Goal: Task Accomplishment & Management: Manage account settings

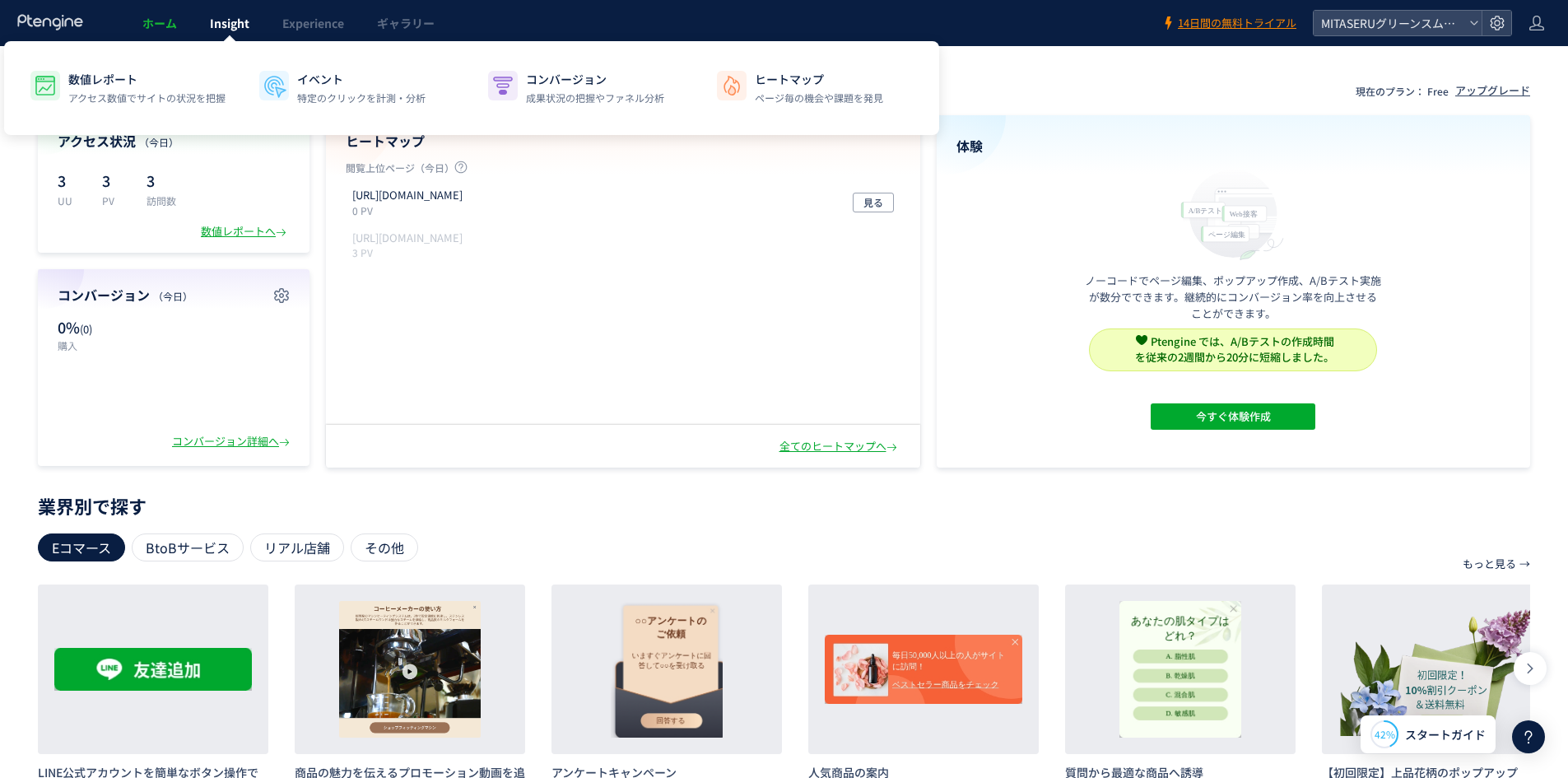
click at [233, 29] on span "Insight" at bounding box center [229, 23] width 40 height 17
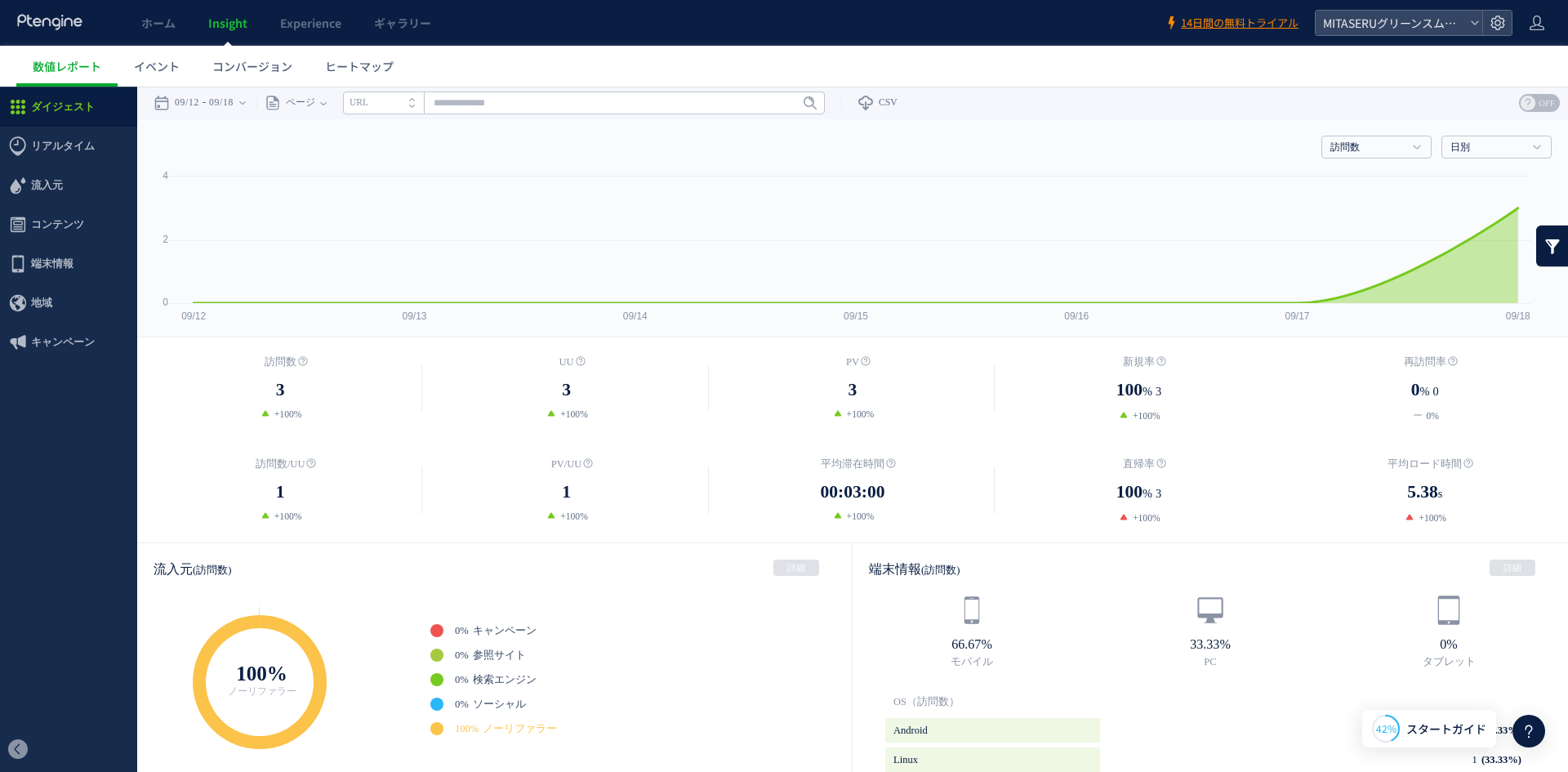
click at [417, 100] on li "URL" at bounding box center [383, 103] width 81 height 23
click at [417, 100] on li "タイトル名" at bounding box center [383, 103] width 81 height 23
click at [316, 106] on span "ページ" at bounding box center [298, 102] width 34 height 33
click at [466, 137] on div "訪問数 訪問数 UU PV 新規率 再訪問率 訪問数/UU PV/UU 平均滞在時間 直帰率 平均ロード時間 日別" at bounding box center [853, 144] width 1398 height 49
click at [167, 19] on span "ホーム" at bounding box center [158, 23] width 34 height 17
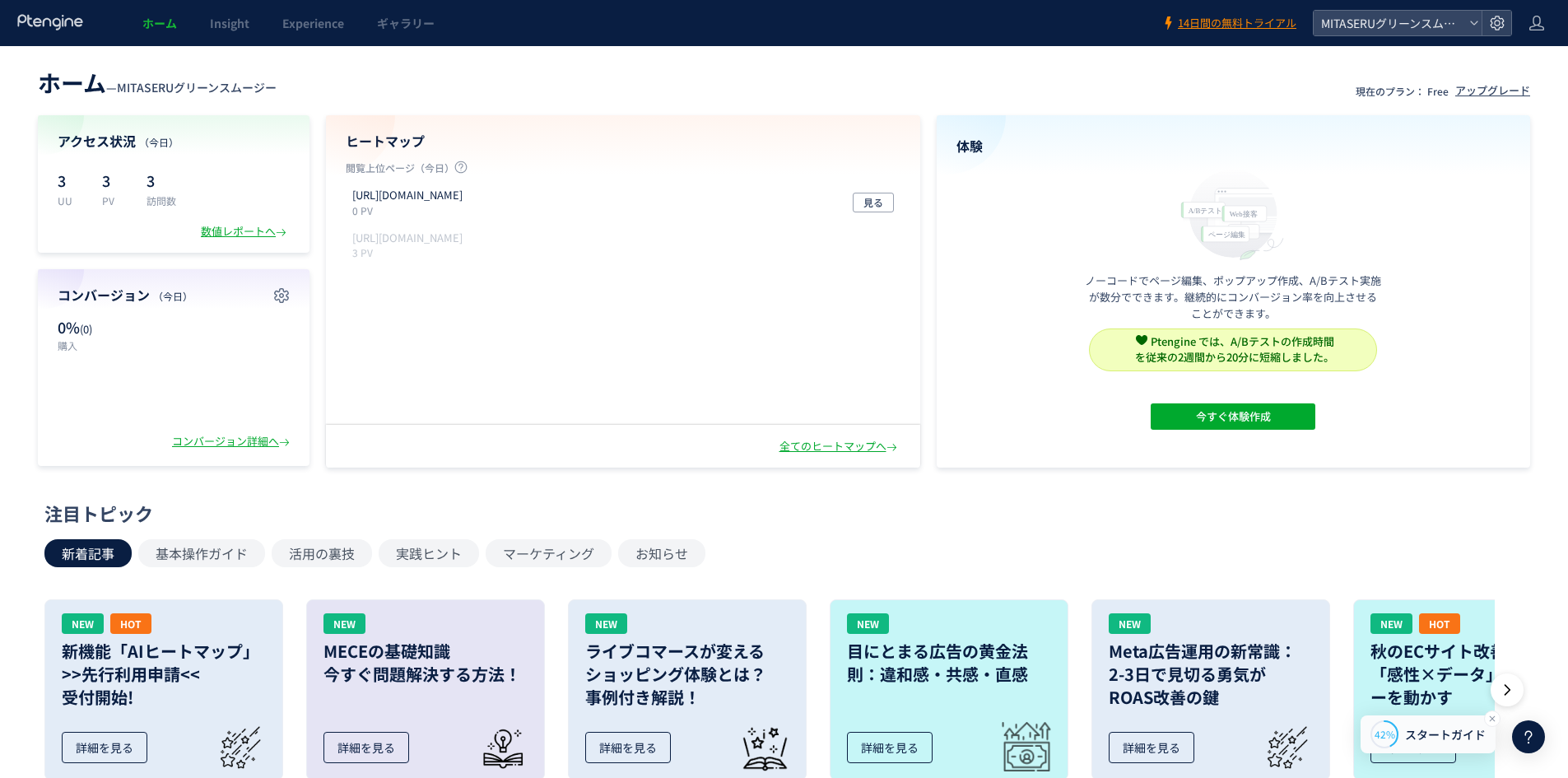
click at [1459, 735] on span "スタートガイド" at bounding box center [1445, 735] width 81 height 18
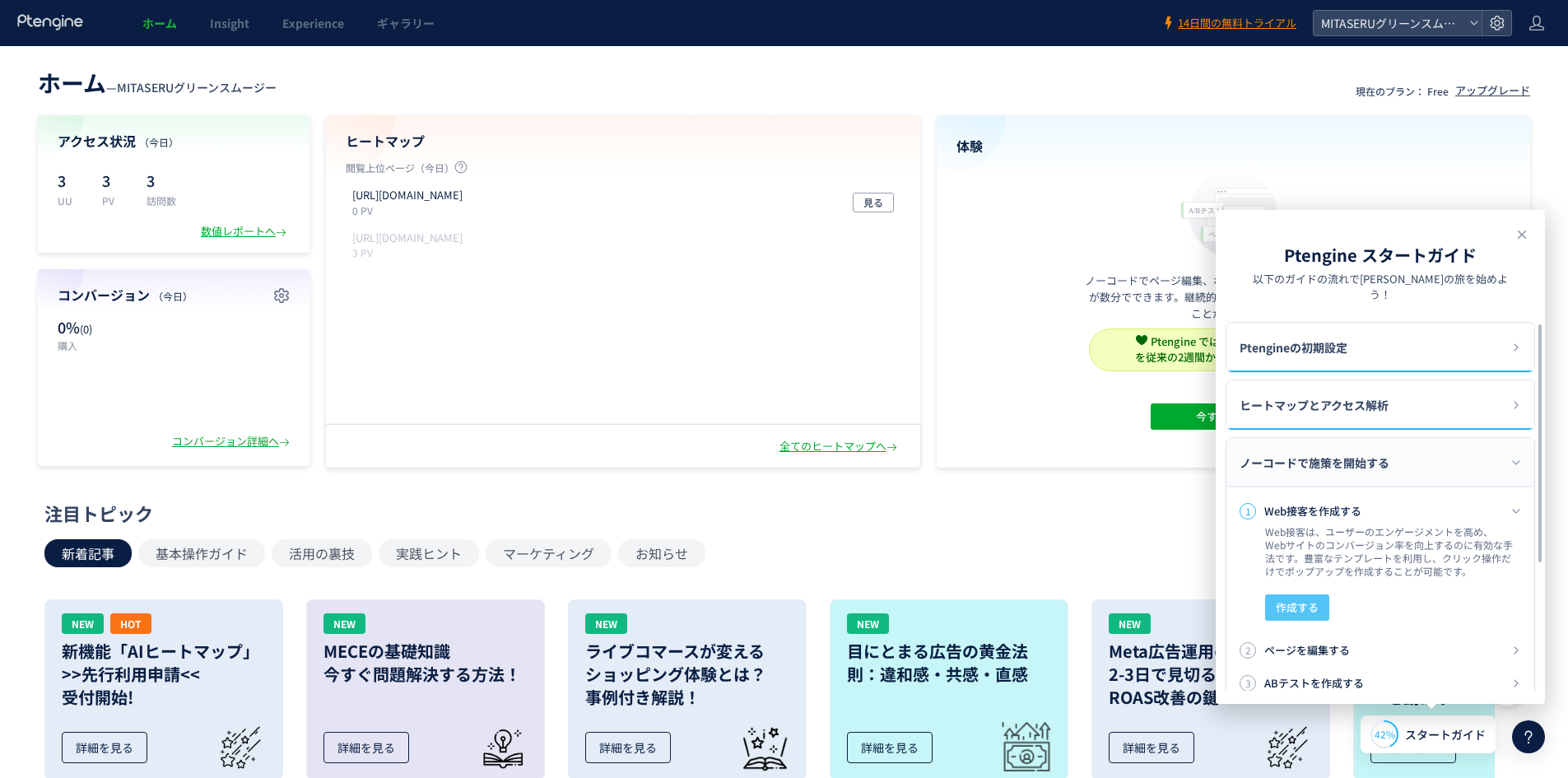
click at [1324, 595] on button "作成する" at bounding box center [1297, 608] width 64 height 27
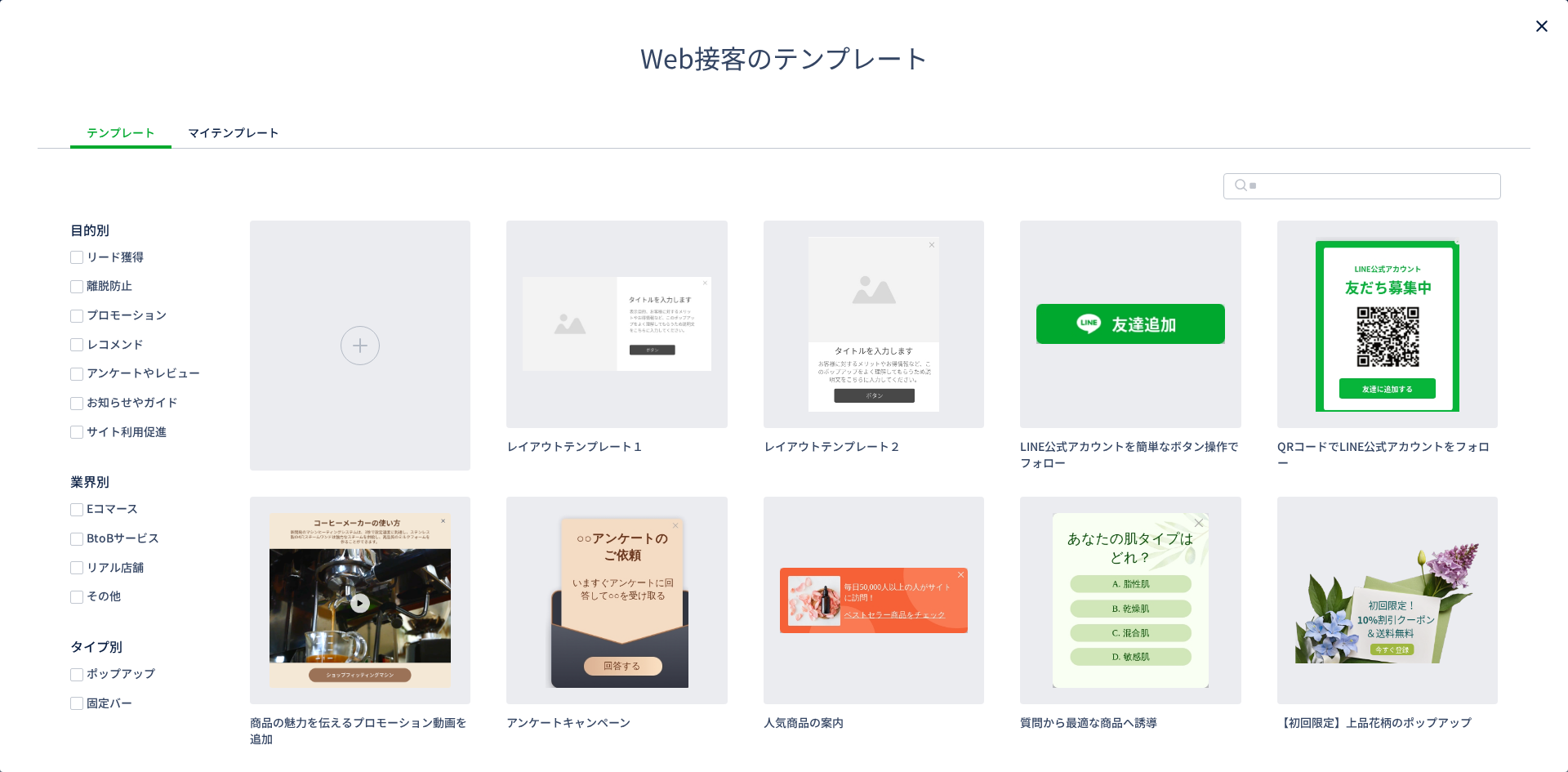
click at [1532, 25] on icon "close" at bounding box center [1542, 26] width 19 height 19
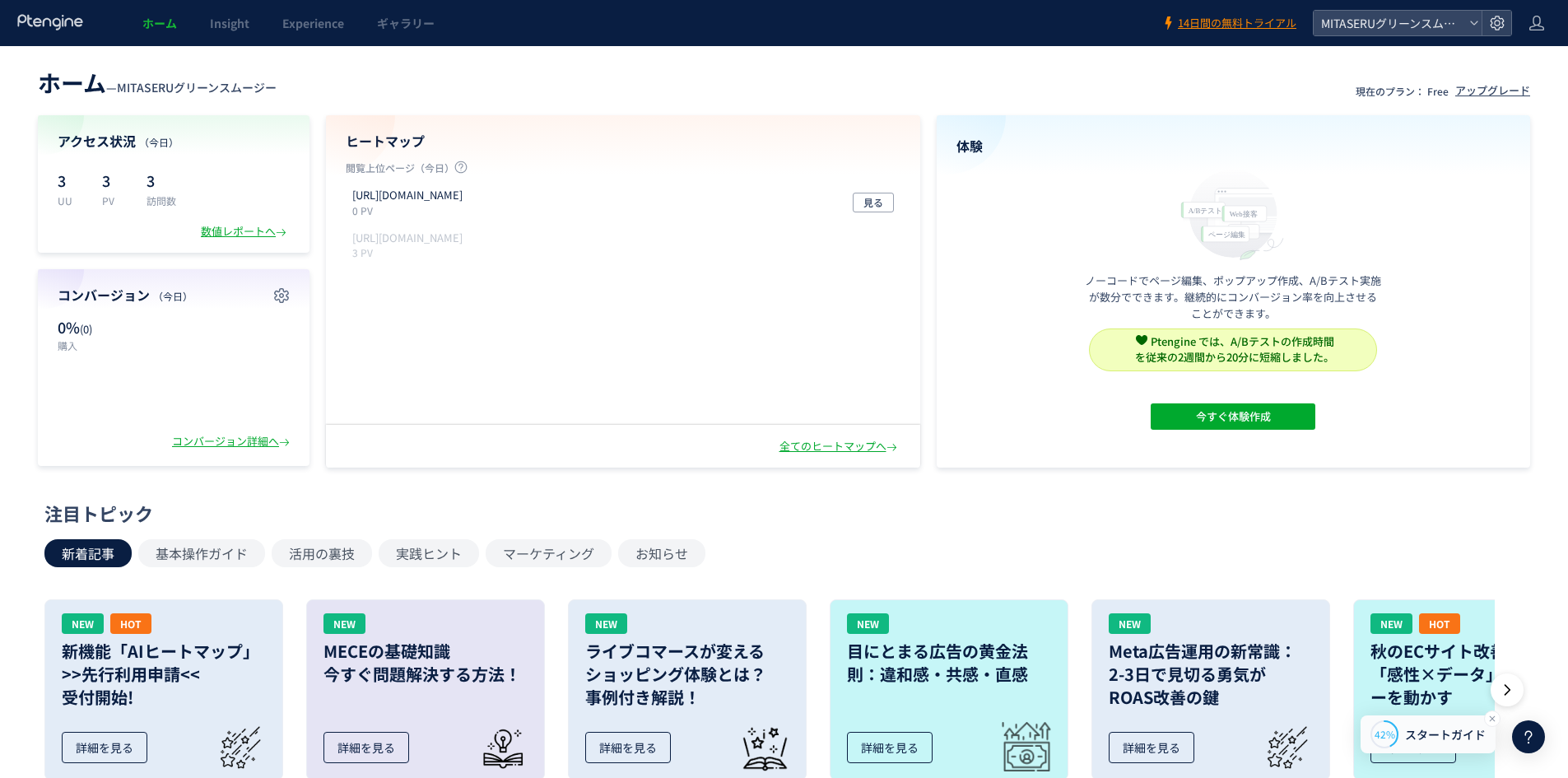
click at [1418, 727] on span "スタートガイド" at bounding box center [1445, 735] width 81 height 18
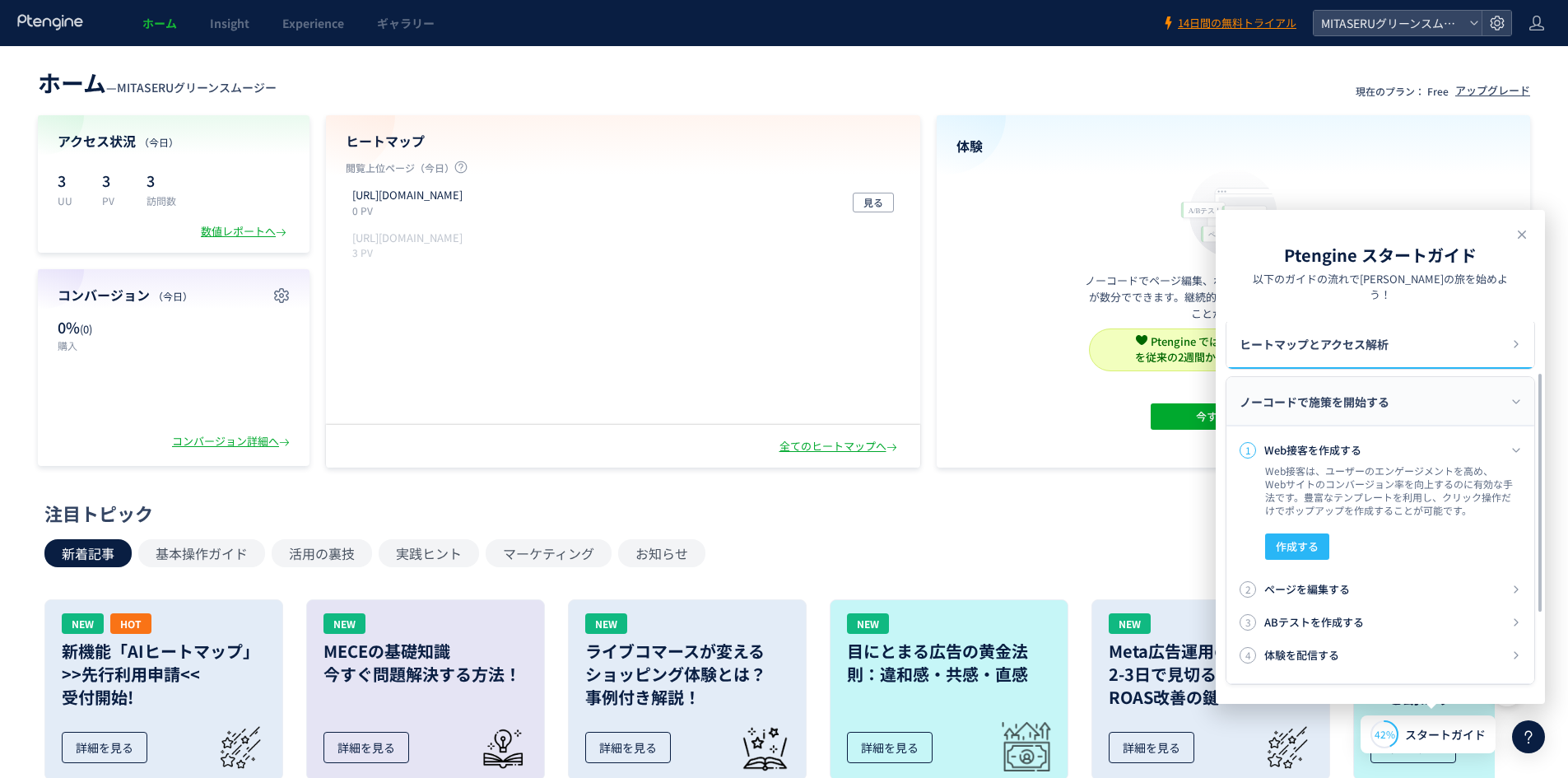
scroll to position [82, 0]
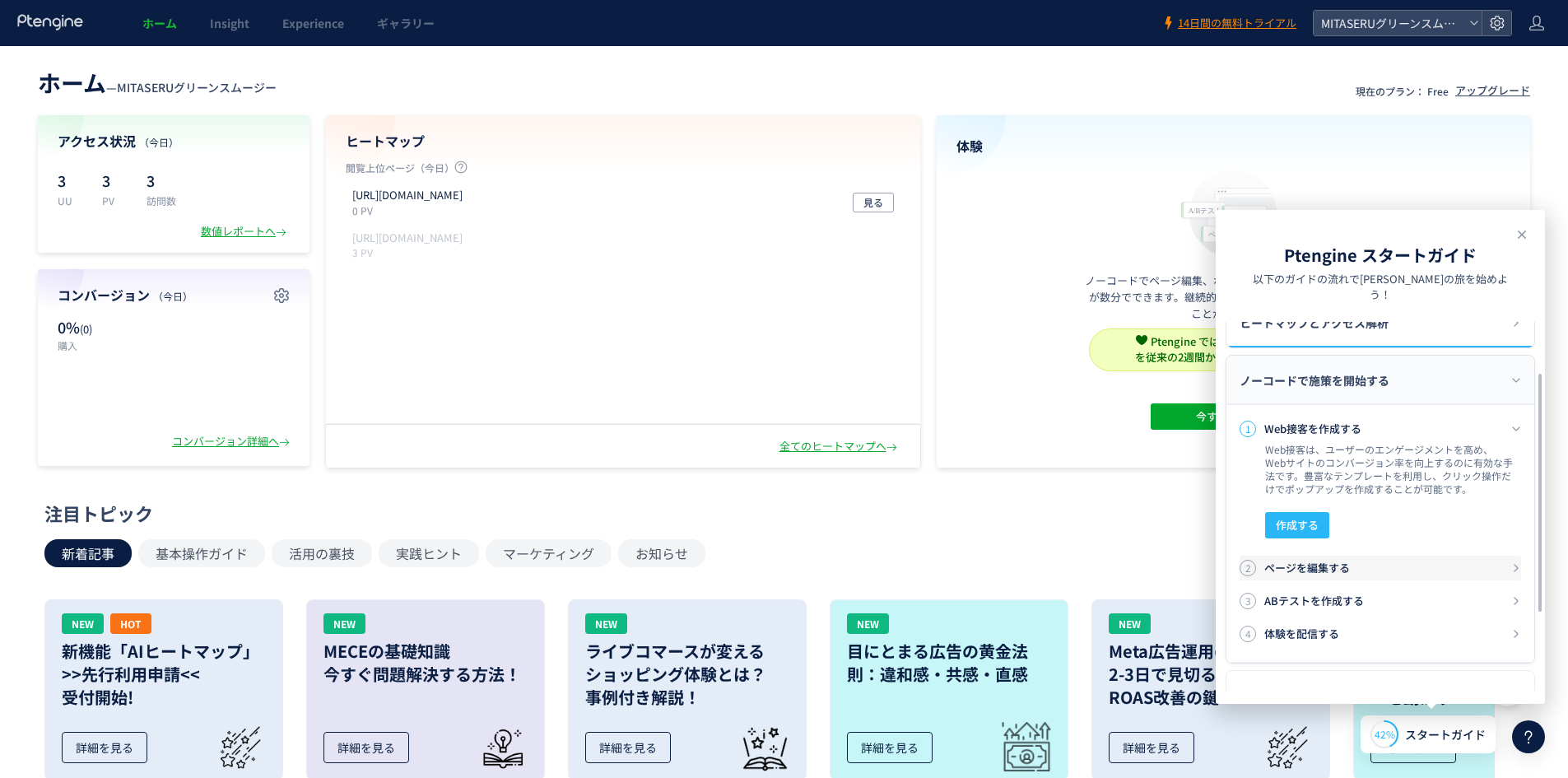
click at [1396, 560] on h3 "ページを編集する" at bounding box center [1387, 568] width 247 height 17
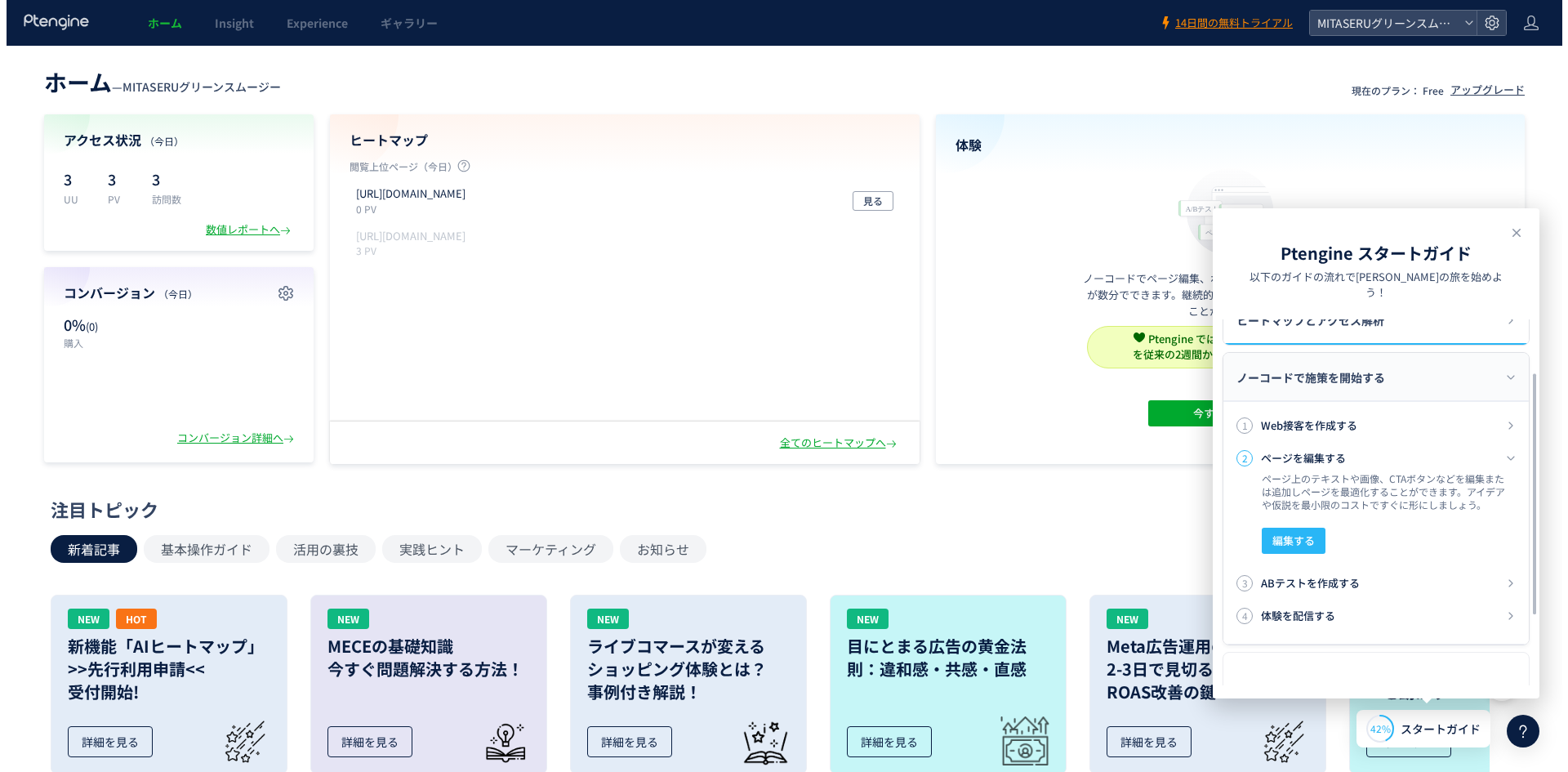
scroll to position [222, 0]
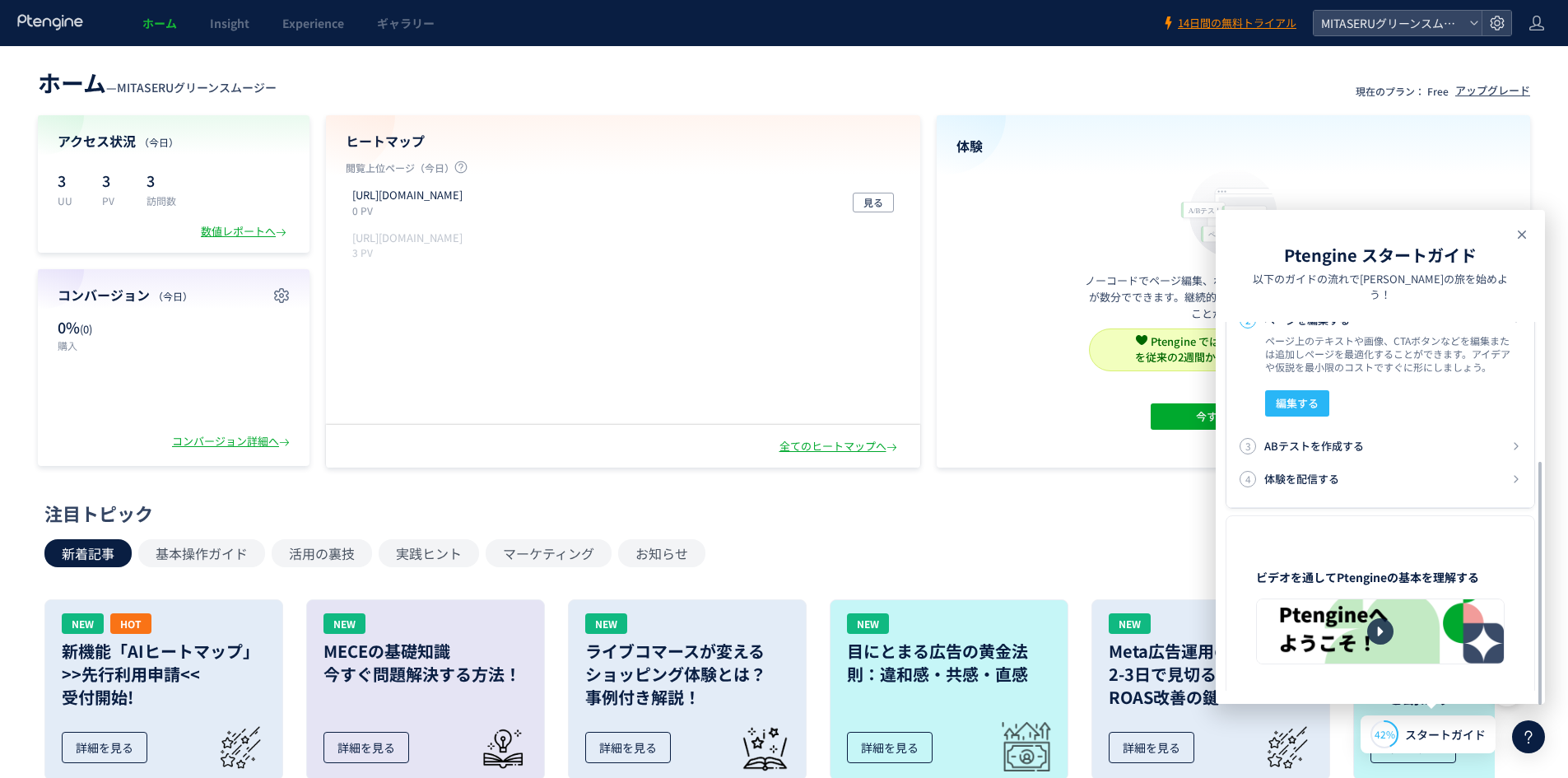
click at [1525, 236] on icon at bounding box center [1522, 235] width 19 height 19
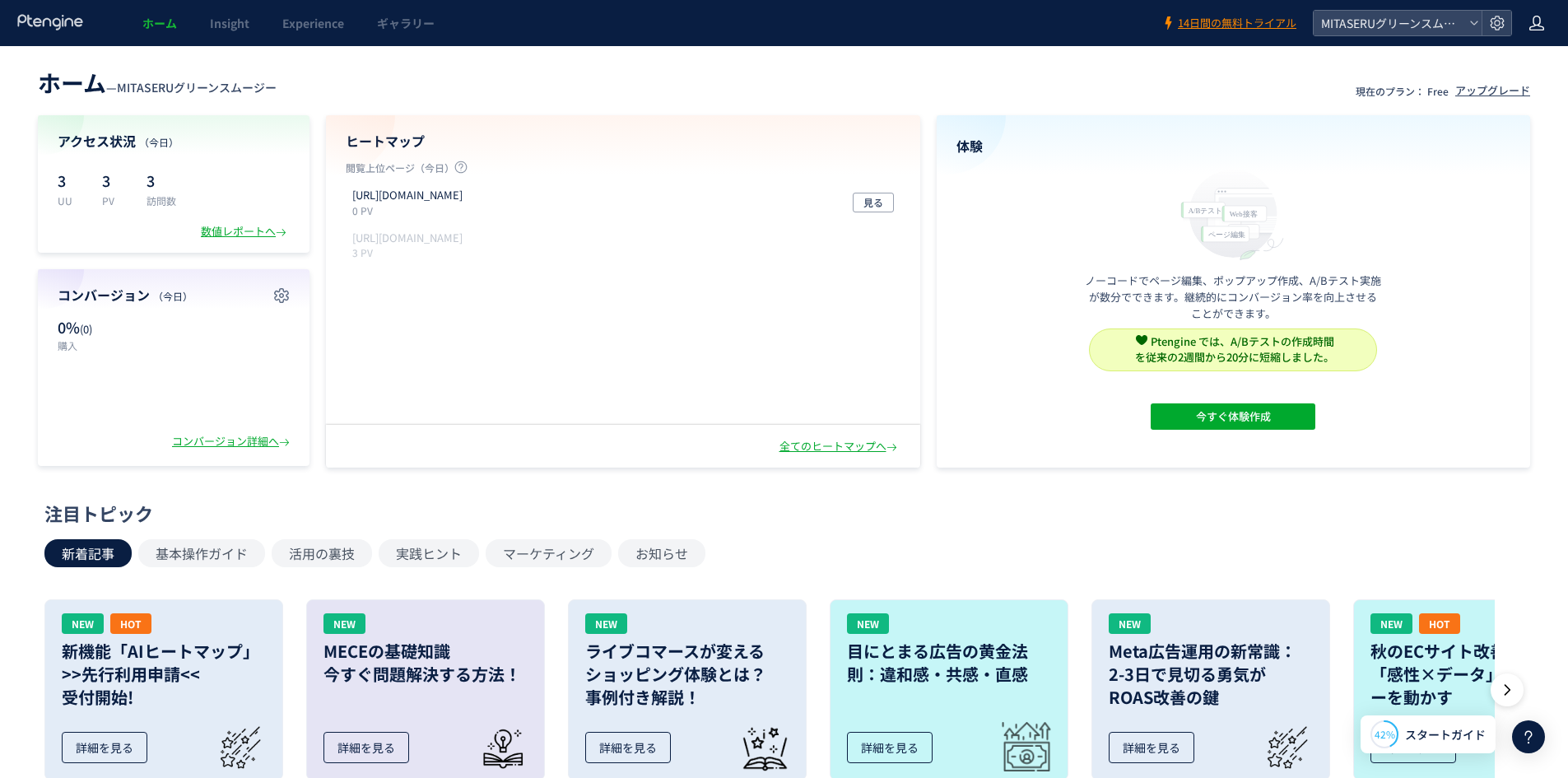
click at [1531, 28] on icon at bounding box center [1536, 23] width 17 height 17
click at [1479, 19] on div "MITASERUグリーンスムージー" at bounding box center [1398, 23] width 168 height 25
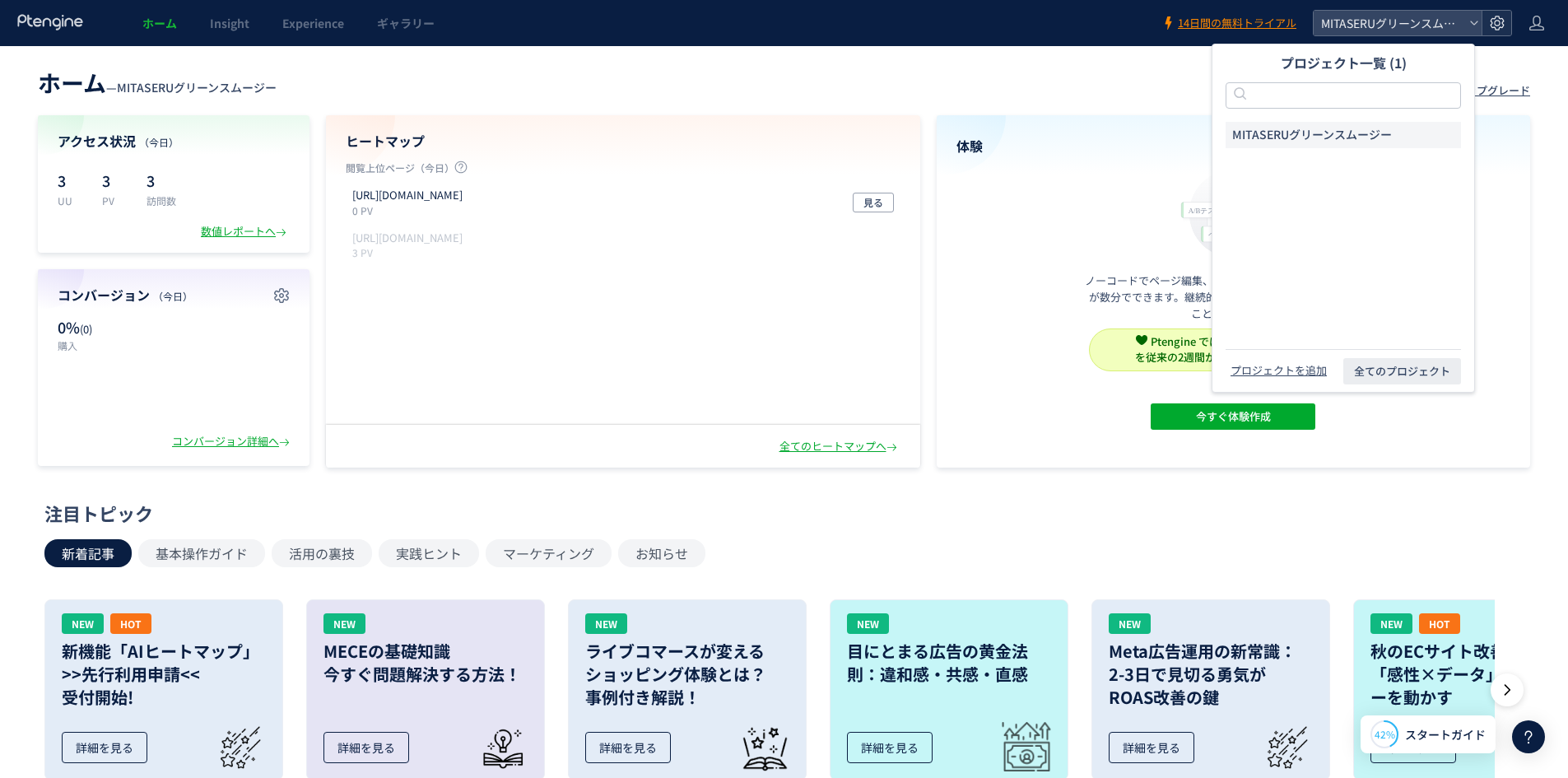
click at [1495, 22] on icon at bounding box center [1497, 23] width 17 height 17
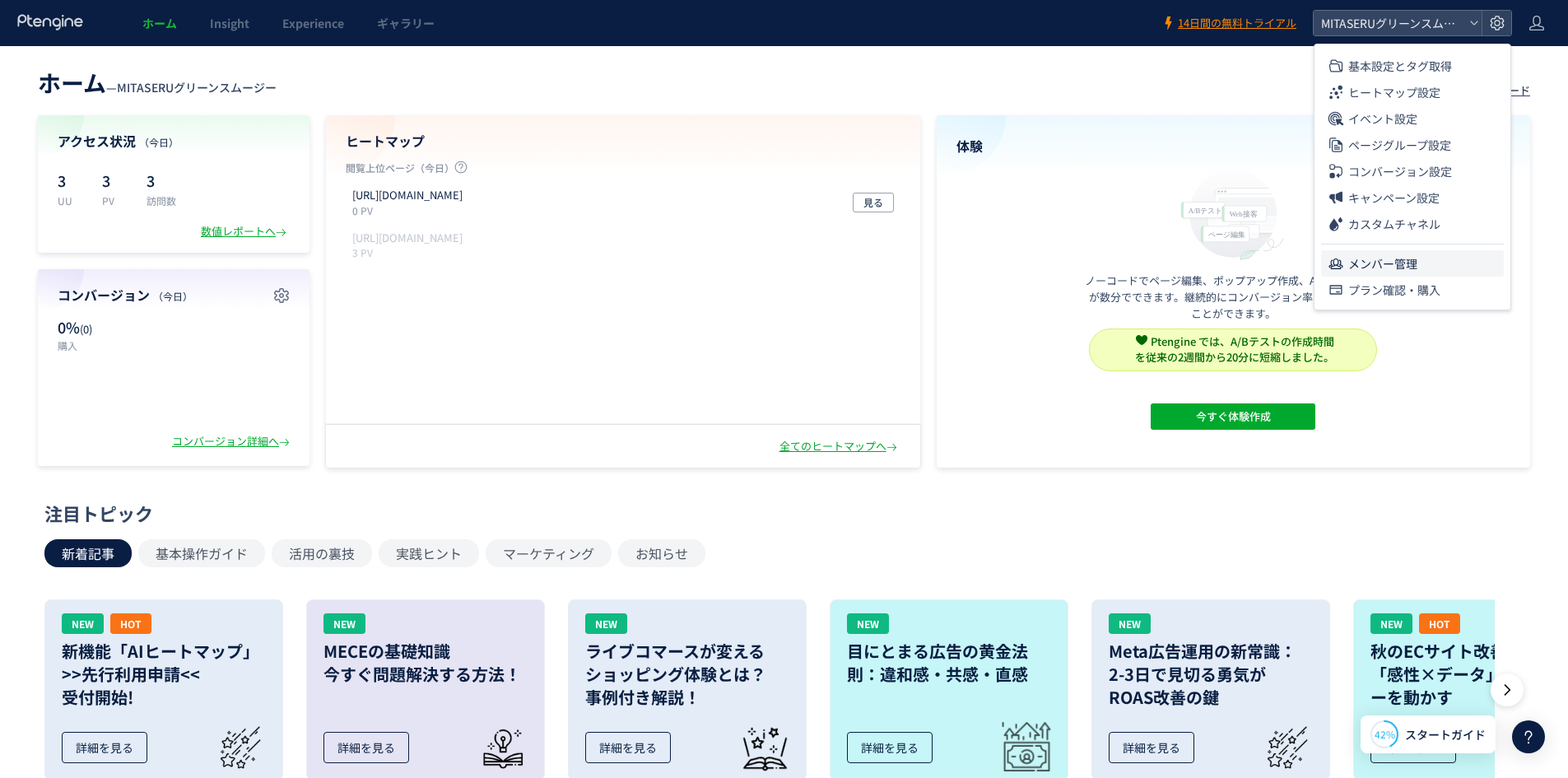
click at [1453, 261] on li "メンバー管理" at bounding box center [1412, 263] width 182 height 27
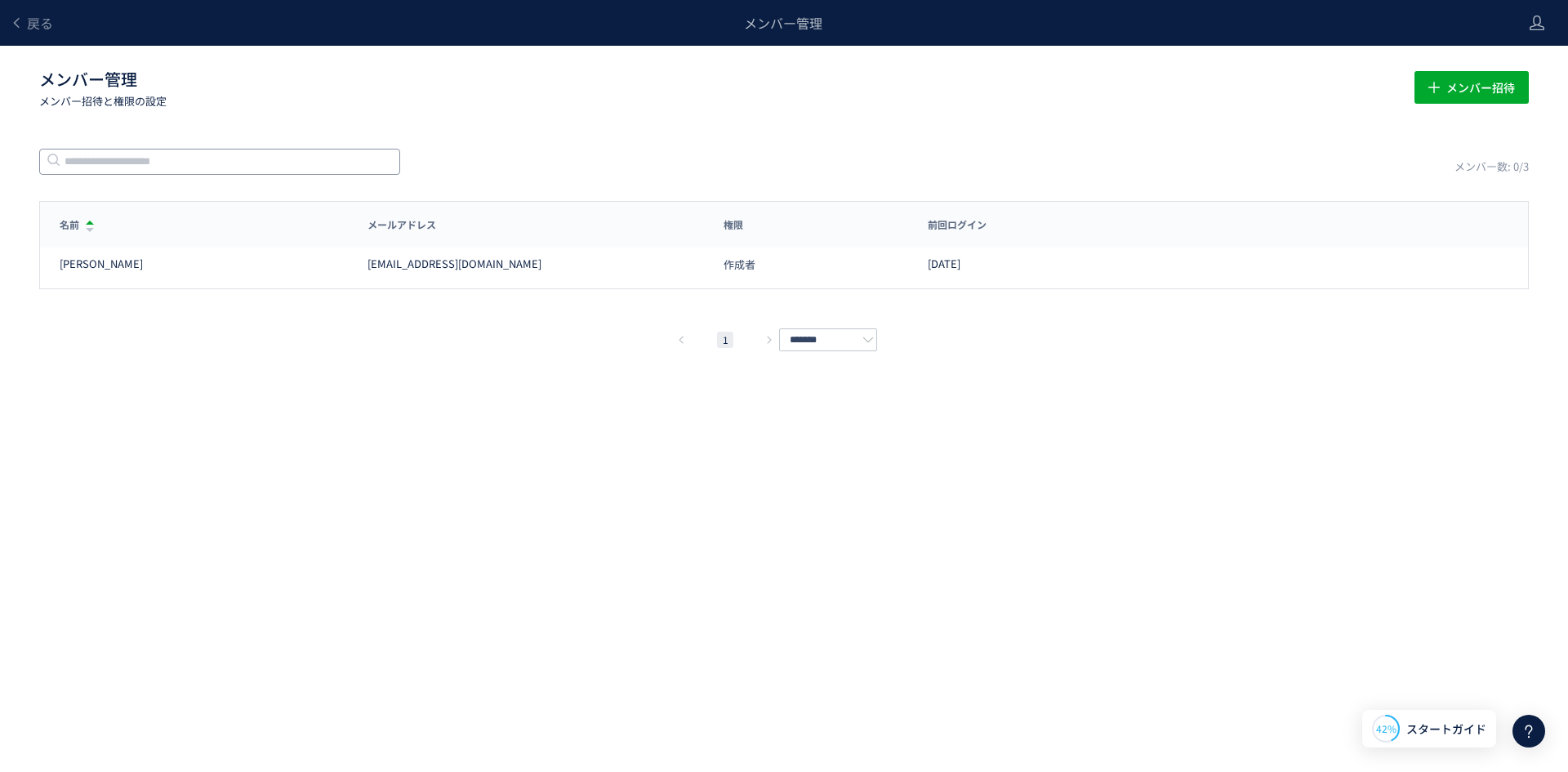
click at [332, 159] on input "text" at bounding box center [220, 162] width 361 height 26
click at [263, 157] on input "text" at bounding box center [220, 162] width 361 height 26
paste input "**********"
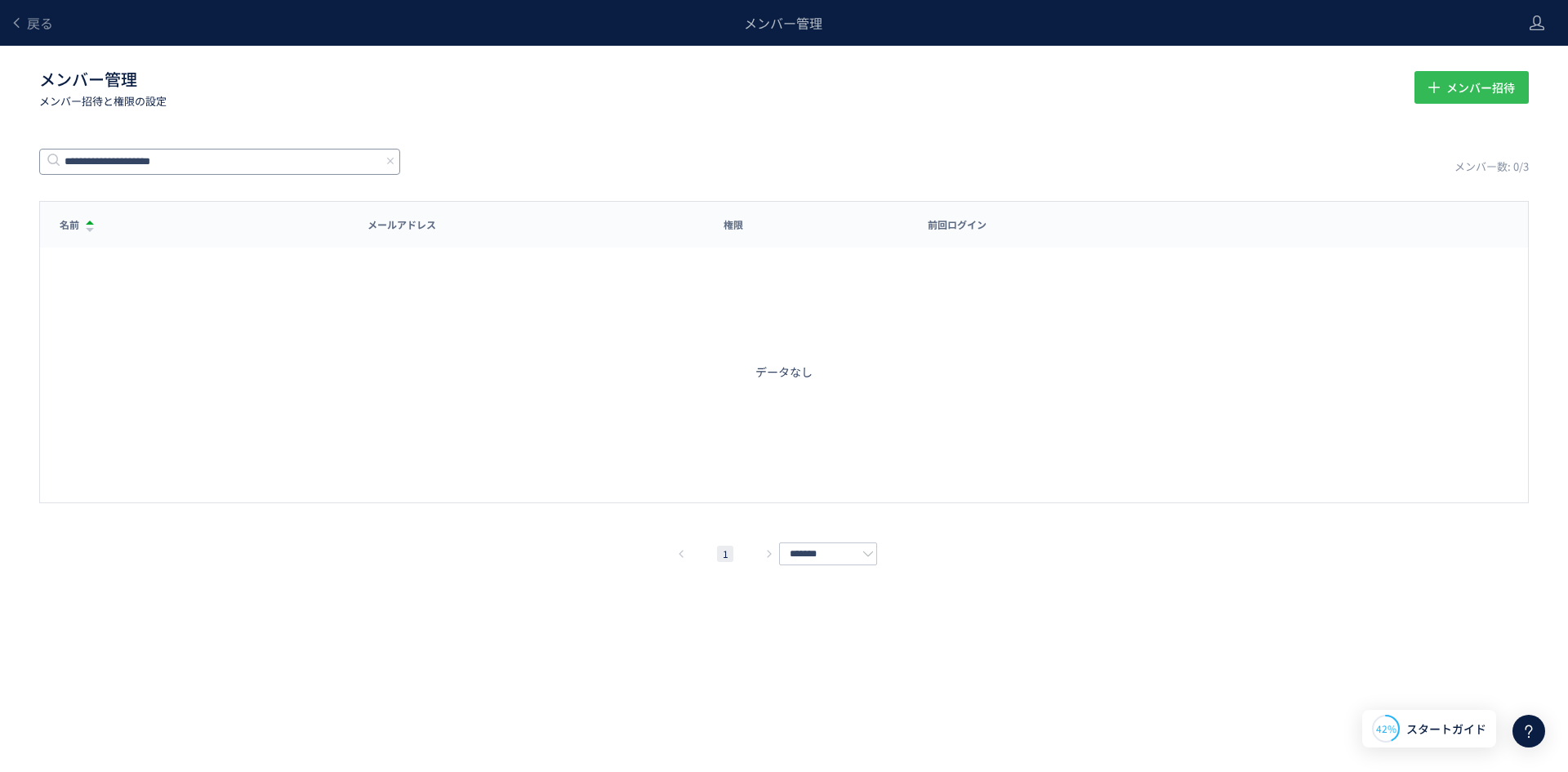
type input "**********"
click at [1455, 96] on span "メンバー招待" at bounding box center [1480, 87] width 69 height 33
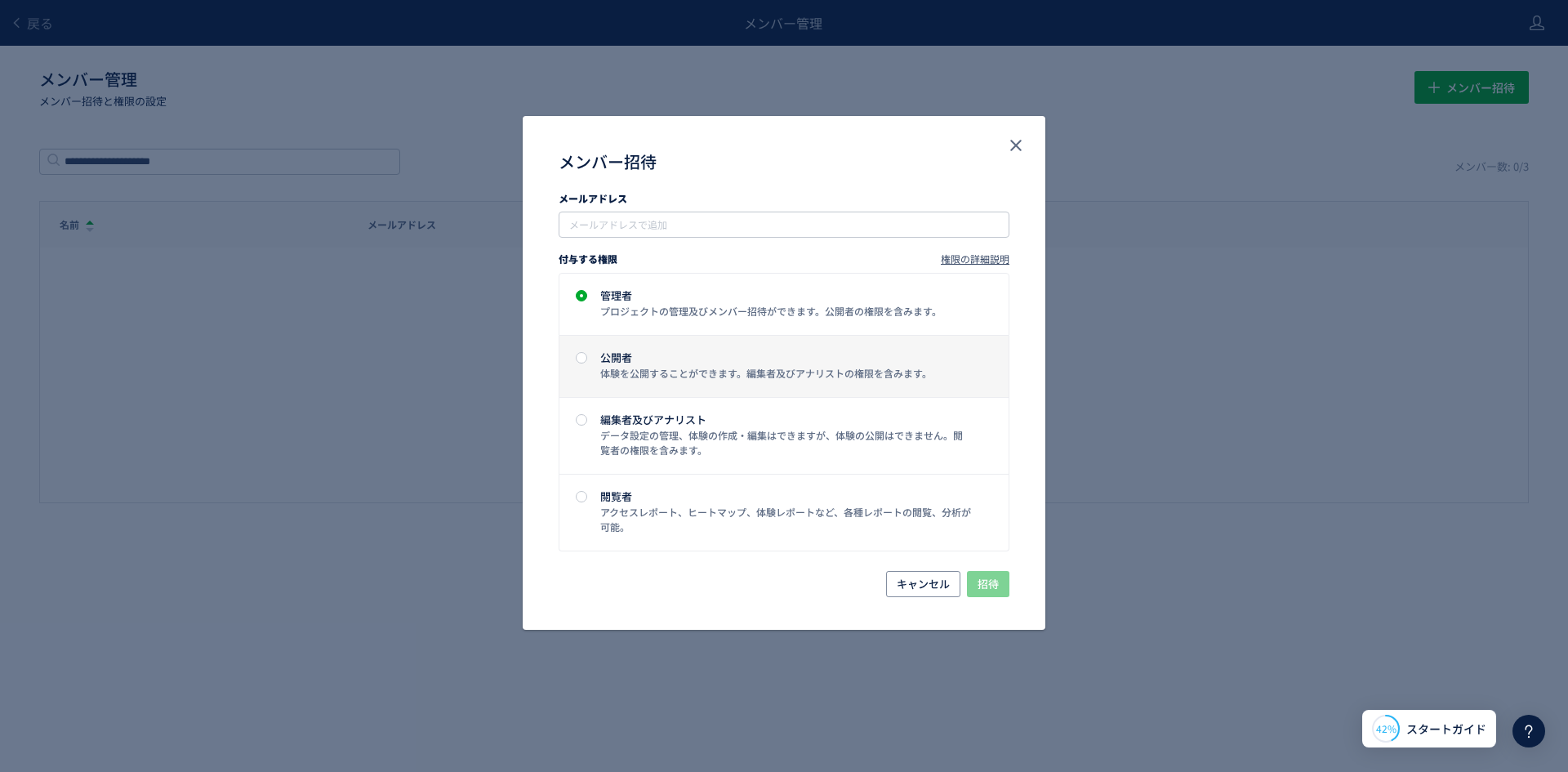
click at [899, 364] on div "公開者 体験を公開することができます。編集者及びアナリストの権限を含みます。" at bounding box center [781, 366] width 381 height 29
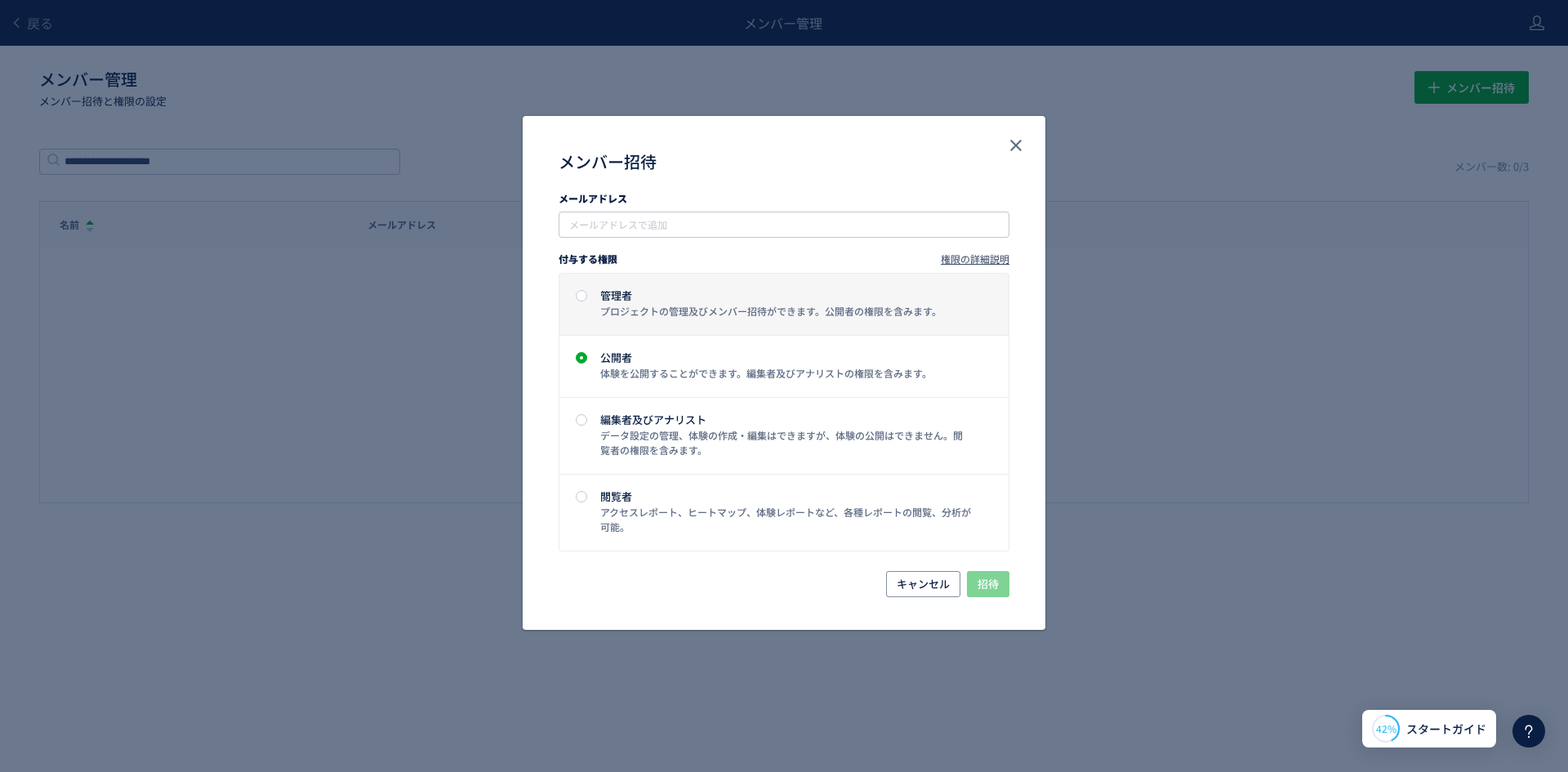
click at [880, 310] on div "プロジェクトの管理及びメンバー招待ができます。公開者の権限を含みます。" at bounding box center [786, 311] width 372 height 15
click at [775, 220] on input "メンバー招待" at bounding box center [786, 224] width 438 height 19
paste input "**********"
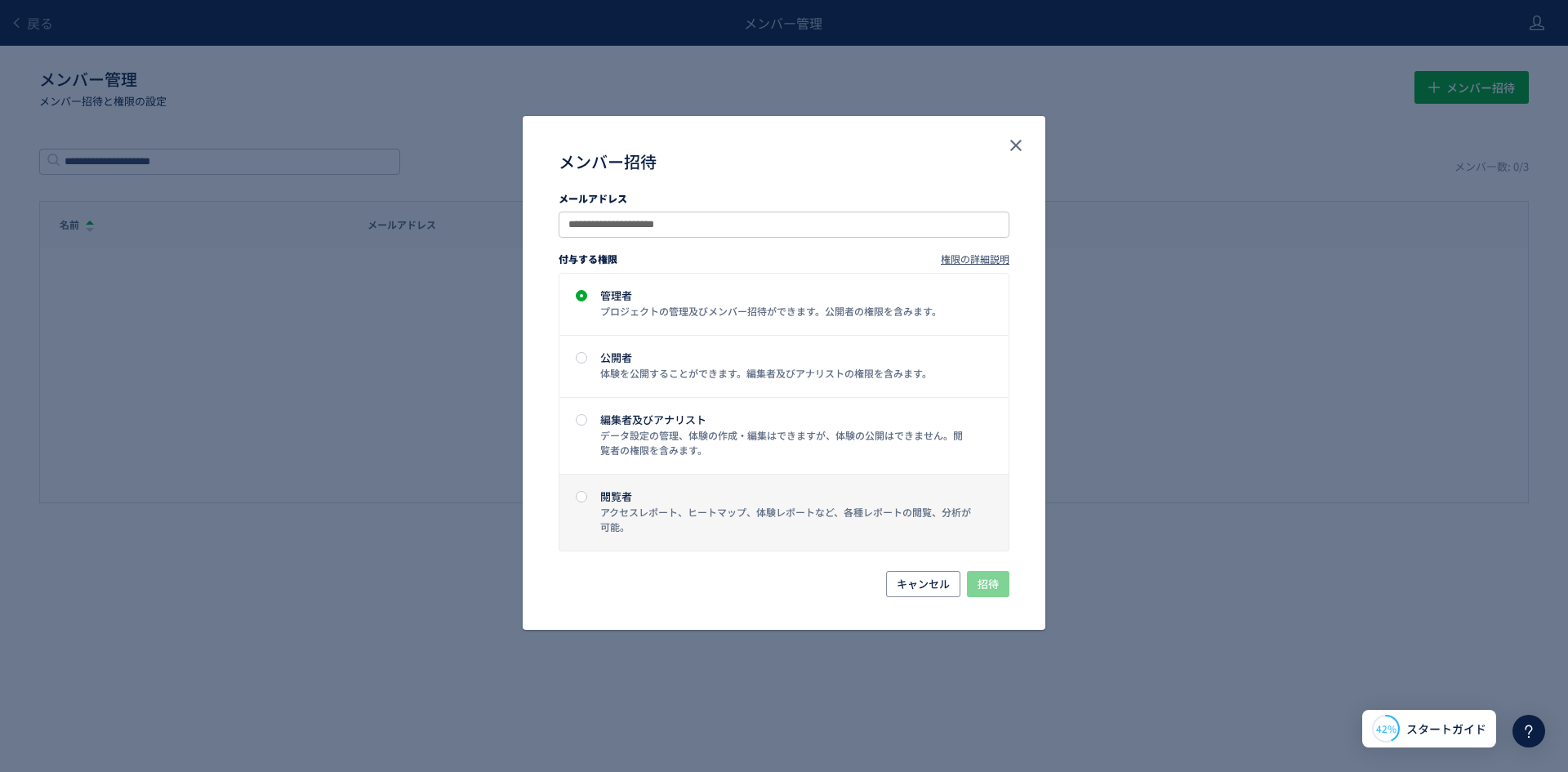
type input "**********"
click at [709, 491] on div "閲覧者" at bounding box center [786, 496] width 372 height 11
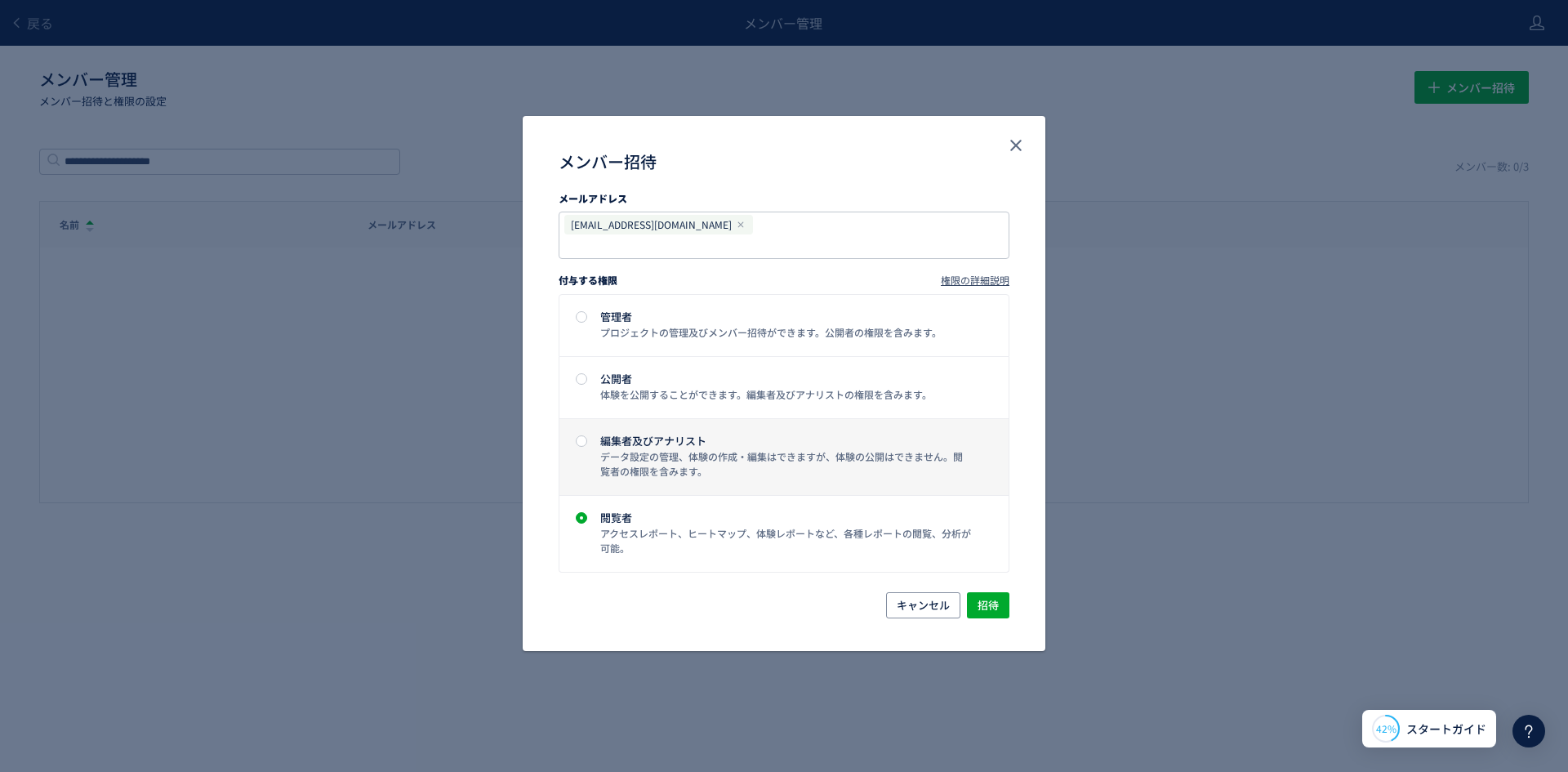
click at [659, 449] on div "データ設定の管理、体験の作成・編集はできますが、体験の公開はできません。閲覧者の権限を含みます。" at bounding box center [786, 463] width 372 height 29
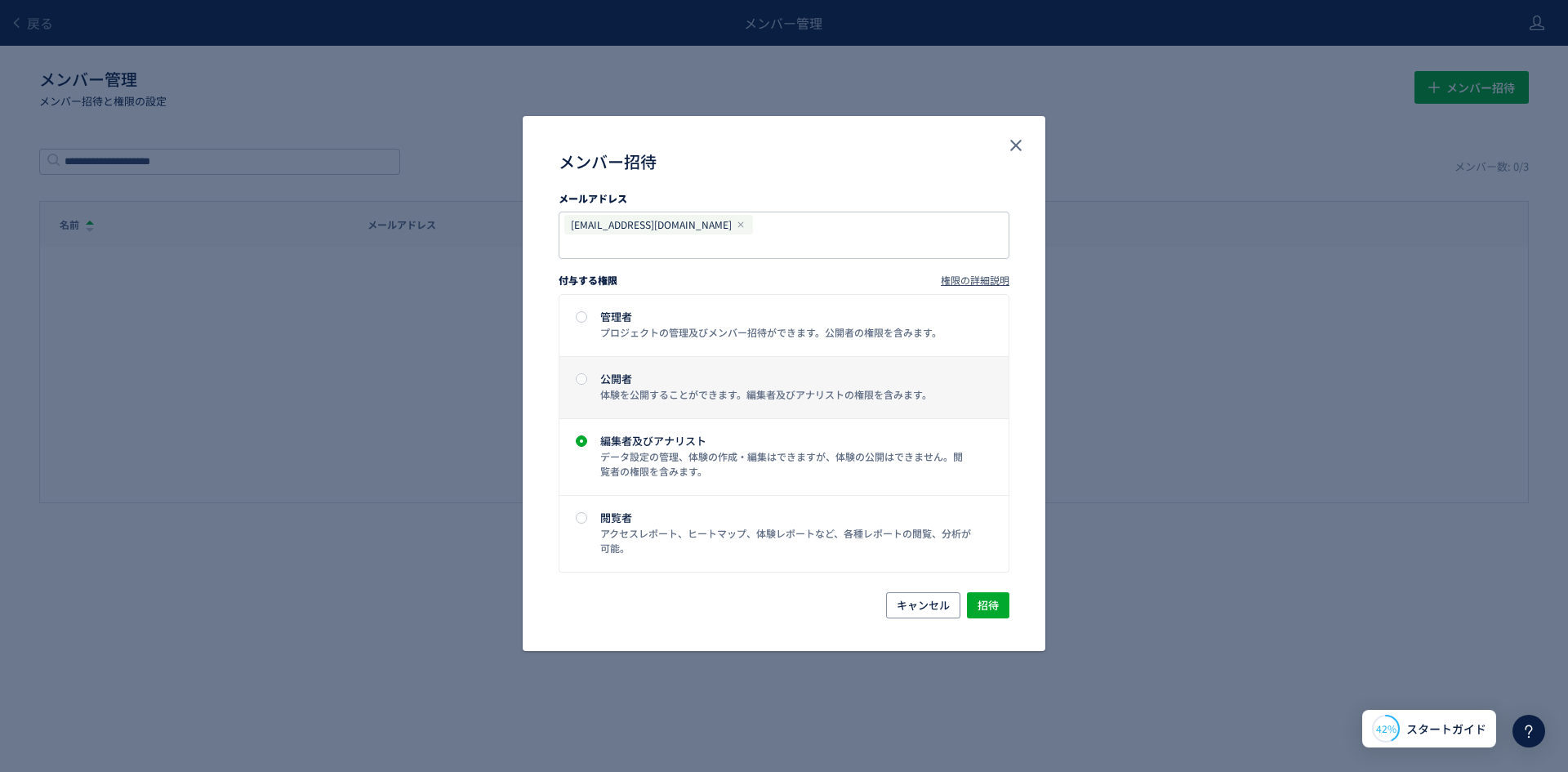
click at [664, 374] on div "公開者 体験を公開することができます。編集者及びアナリストの権限を含みます。" at bounding box center [781, 388] width 381 height 29
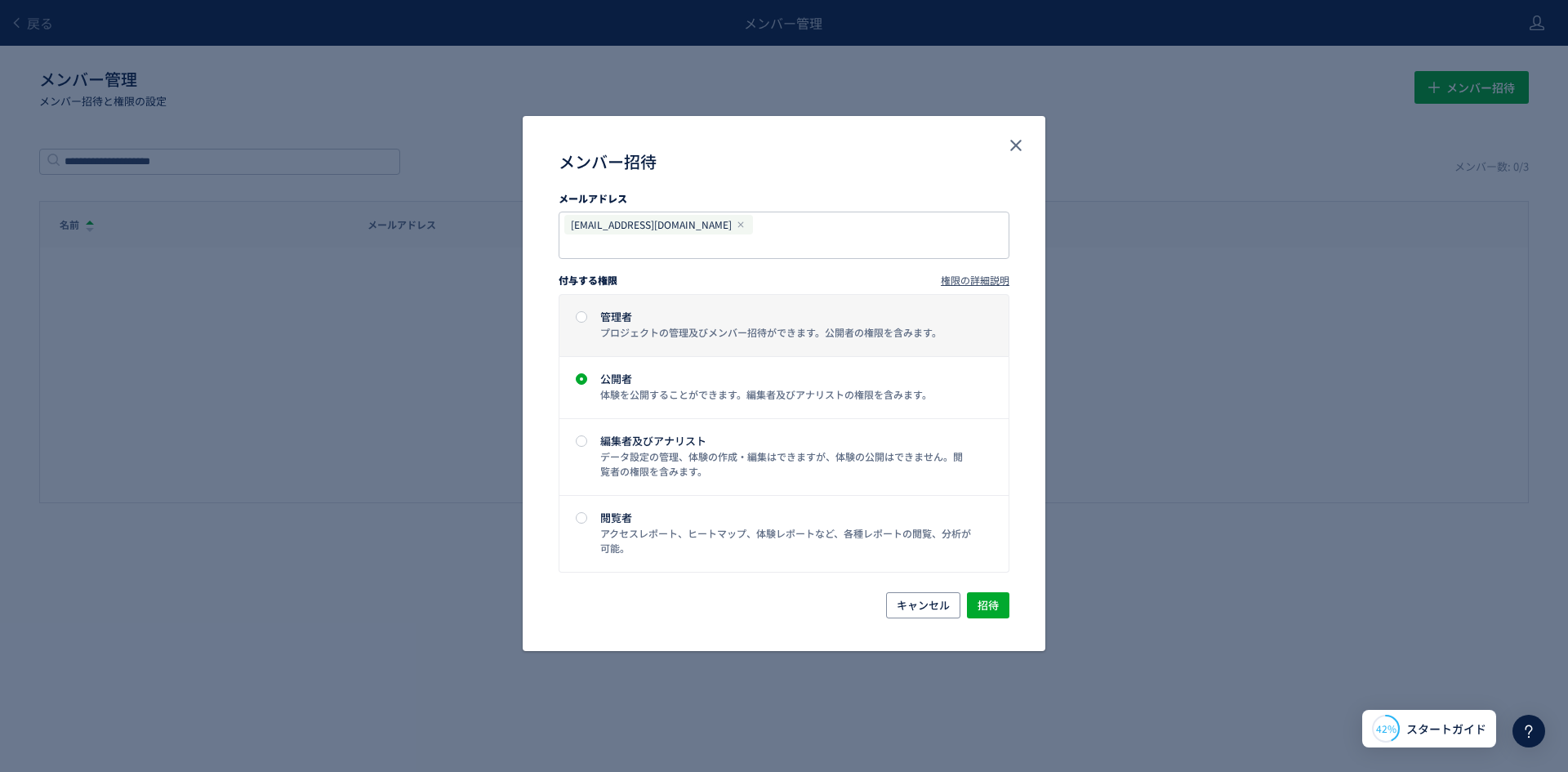
click at [674, 311] on div "管理者" at bounding box center [786, 317] width 372 height 11
click at [992, 593] on span "招待" at bounding box center [988, 606] width 21 height 26
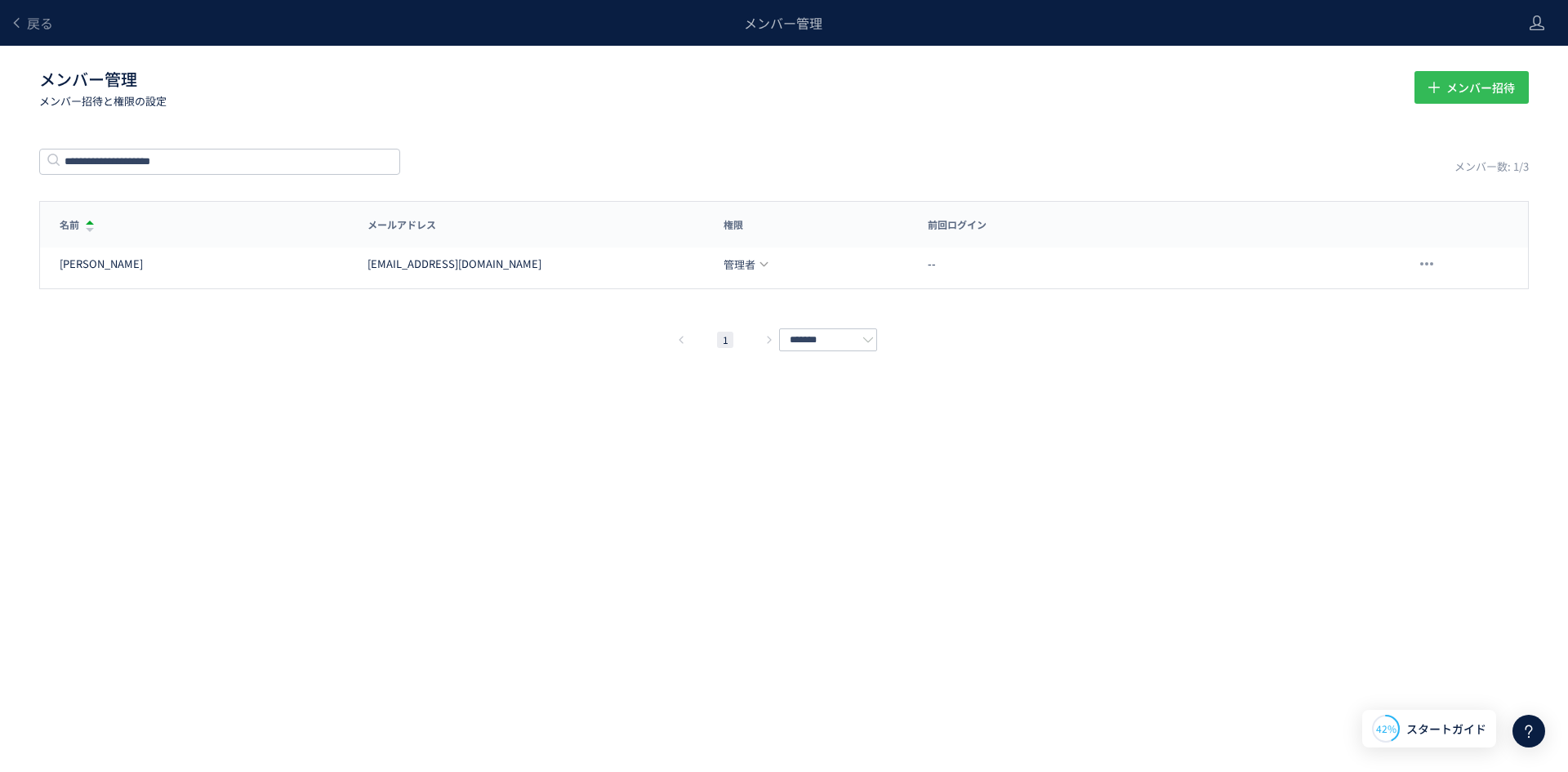
click at [1460, 87] on span "メンバー招待" at bounding box center [1480, 87] width 69 height 33
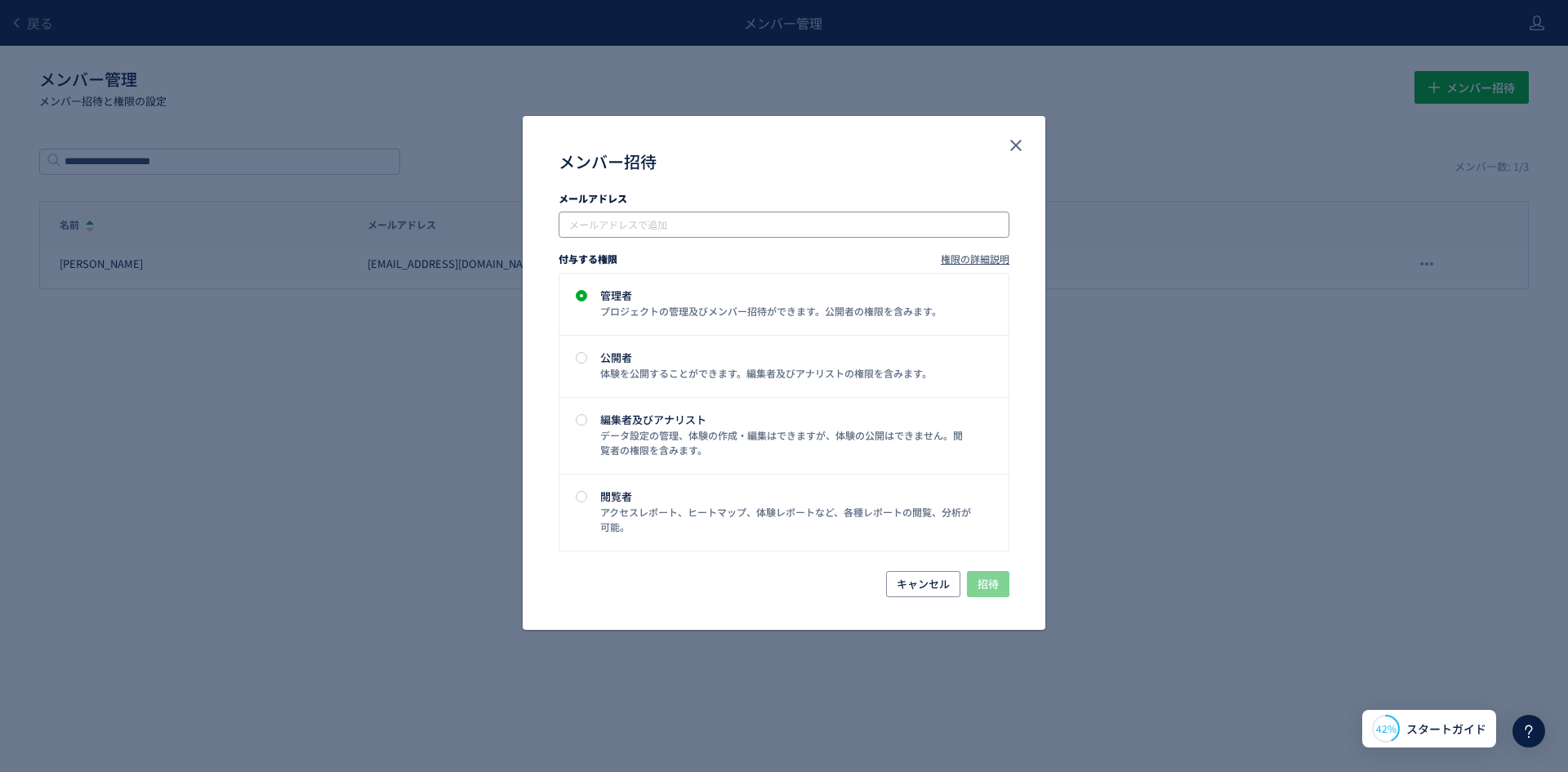
click at [775, 229] on input "メンバー招待" at bounding box center [786, 224] width 438 height 19
paste input "**********"
type input "**********"
click at [834, 345] on label "公開者 体験を公開することができます。編集者及びアナリストの権限を含みます。" at bounding box center [783, 367] width 449 height 62
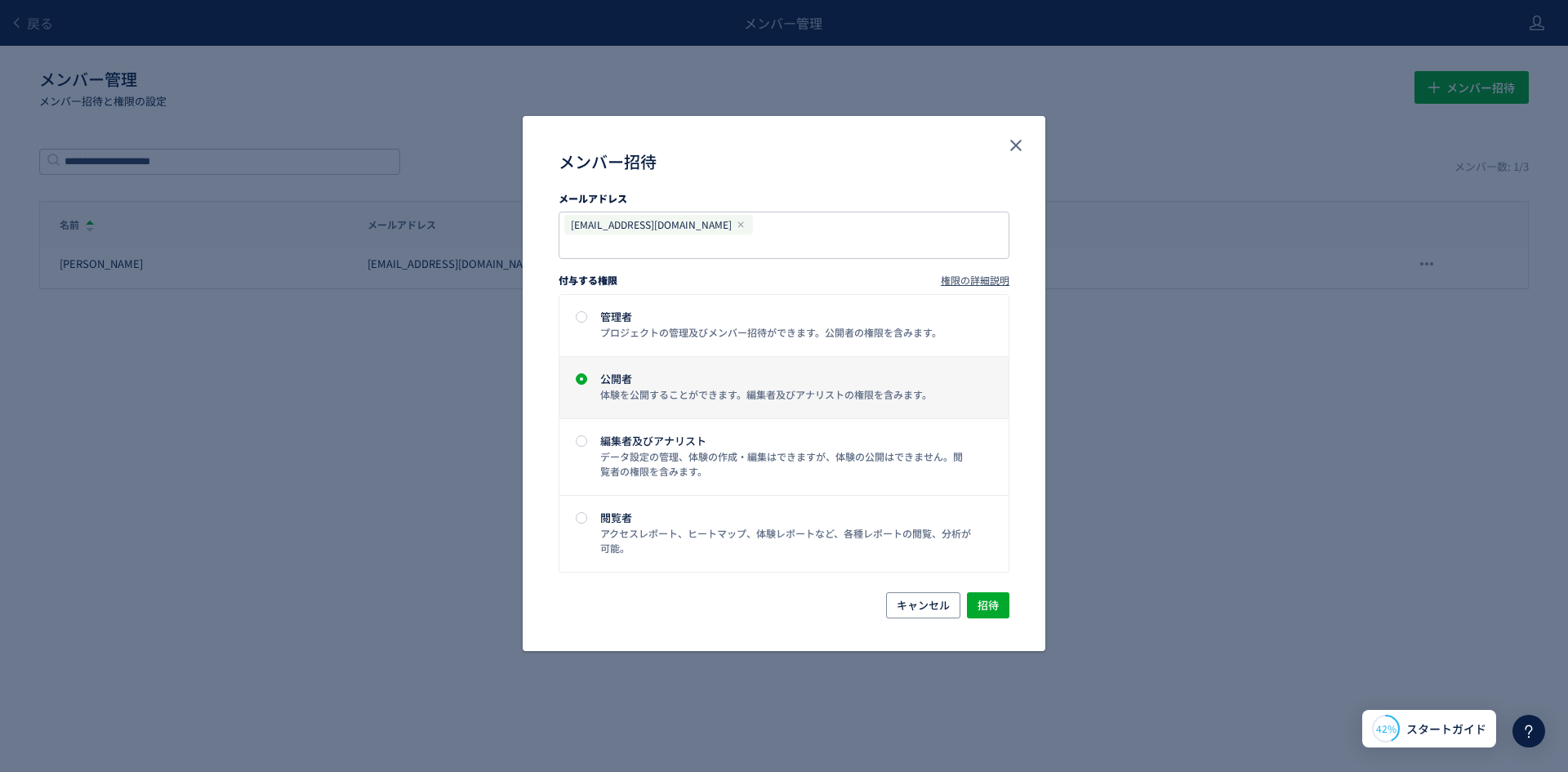
click at [835, 396] on label "公開者 体験を公開することができます。編集者及びアナリストの権限を含みます。" at bounding box center [783, 388] width 449 height 62
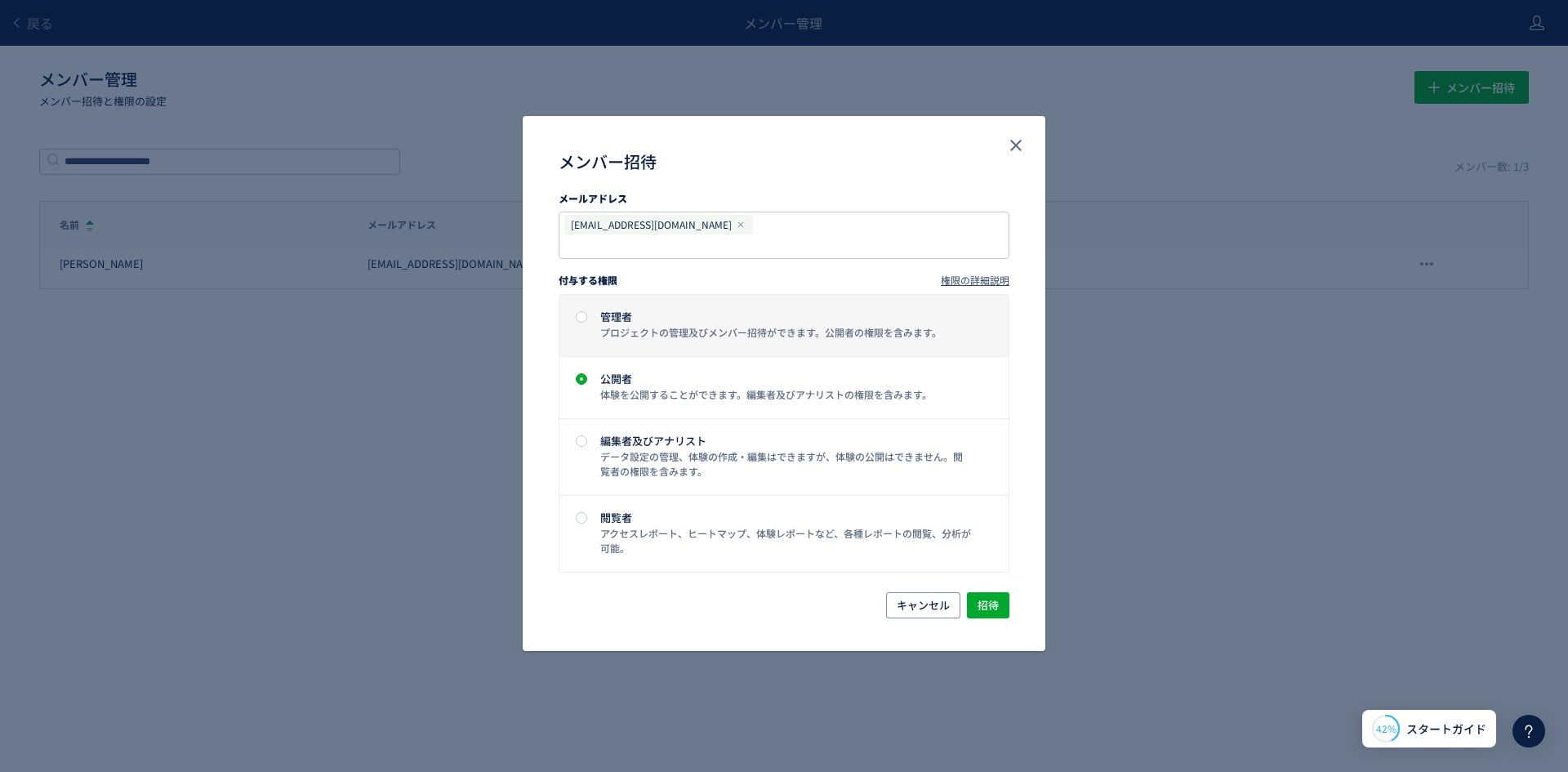
click at [827, 311] on div "管理者" at bounding box center [786, 317] width 372 height 11
click at [989, 593] on span "招待" at bounding box center [988, 606] width 21 height 26
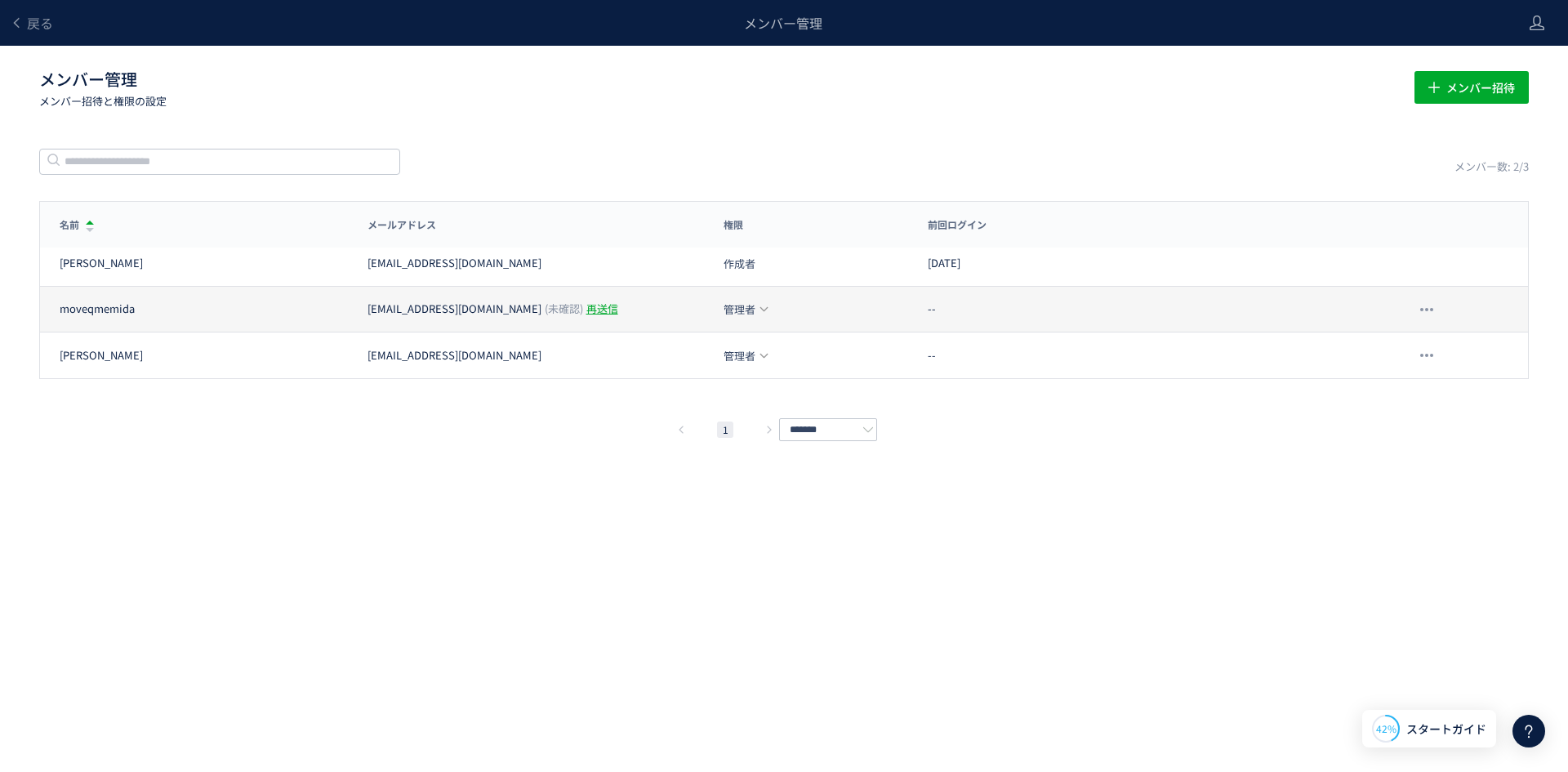
click at [586, 312] on div "再送信" at bounding box center [602, 310] width 32 height 16
click at [450, 565] on div "戻る メンバー管理 メンバー管理 メンバー招待と権限の設定 メンバー招待 メンバー数: 2/3 名前 メールアドレス 権限 前回ログイン 名前 メールアドレス…" at bounding box center [784, 361] width 1568 height 723
click at [925, 123] on div "戻る メンバー管理 メンバー管理 メンバー招待と権限の設定 メンバー招待 メンバー数: 2/3 名前 メールアドレス 権限 前回ログイン 名前 メールアドレス…" at bounding box center [784, 361] width 1568 height 723
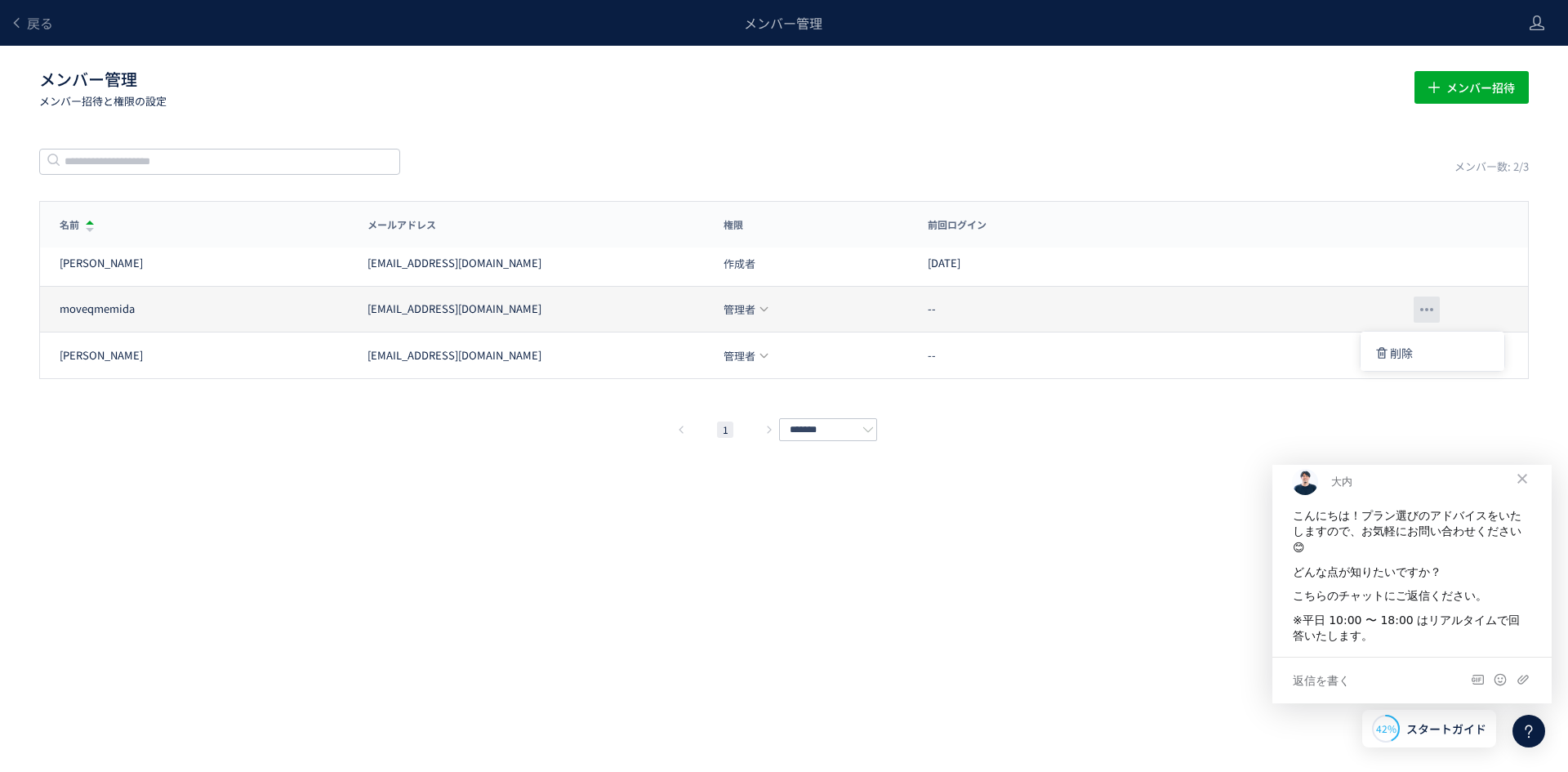
click at [1433, 317] on div at bounding box center [1426, 310] width 26 height 26
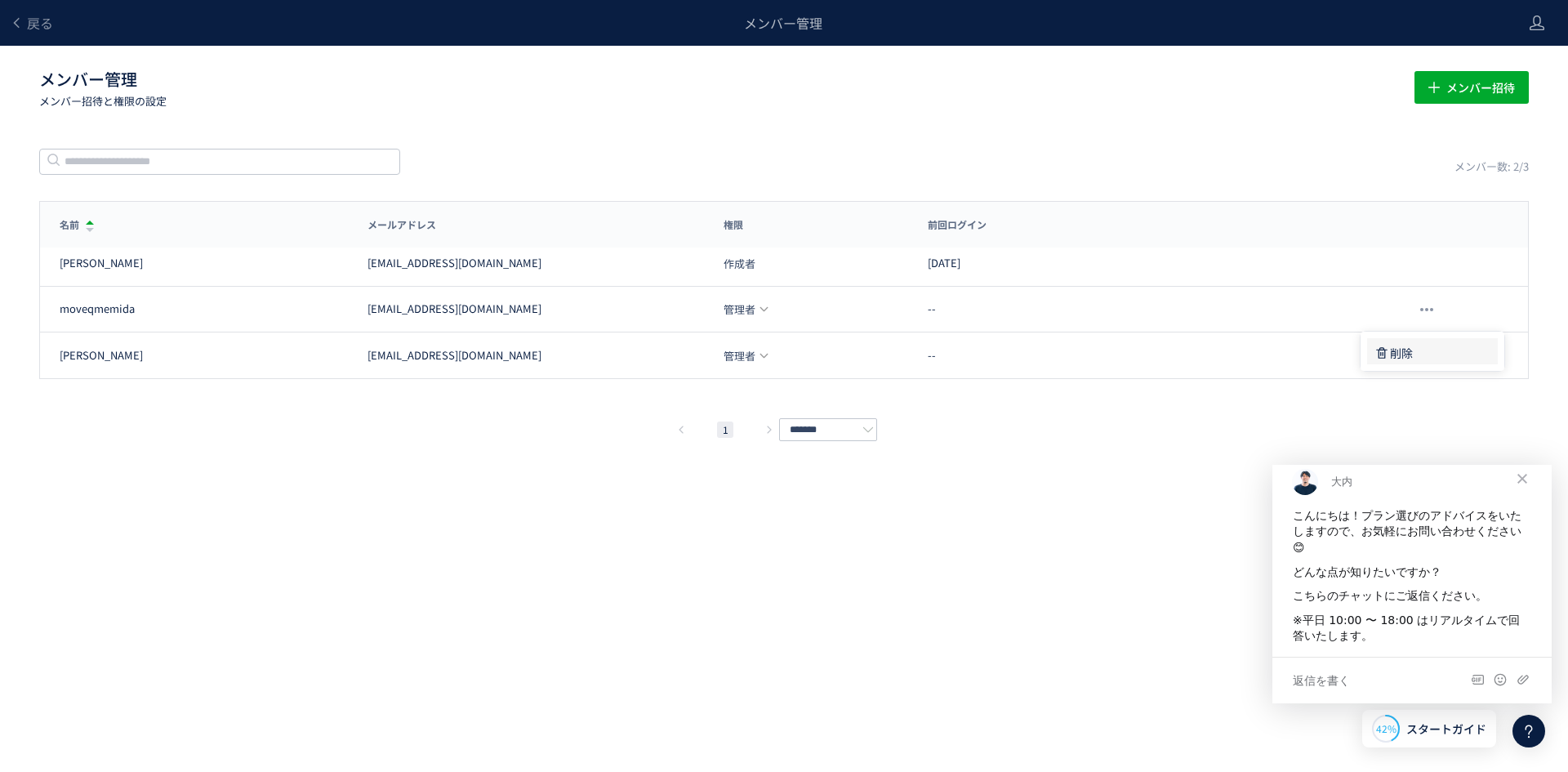
click at [1421, 348] on div "削除" at bounding box center [1427, 353] width 108 height 29
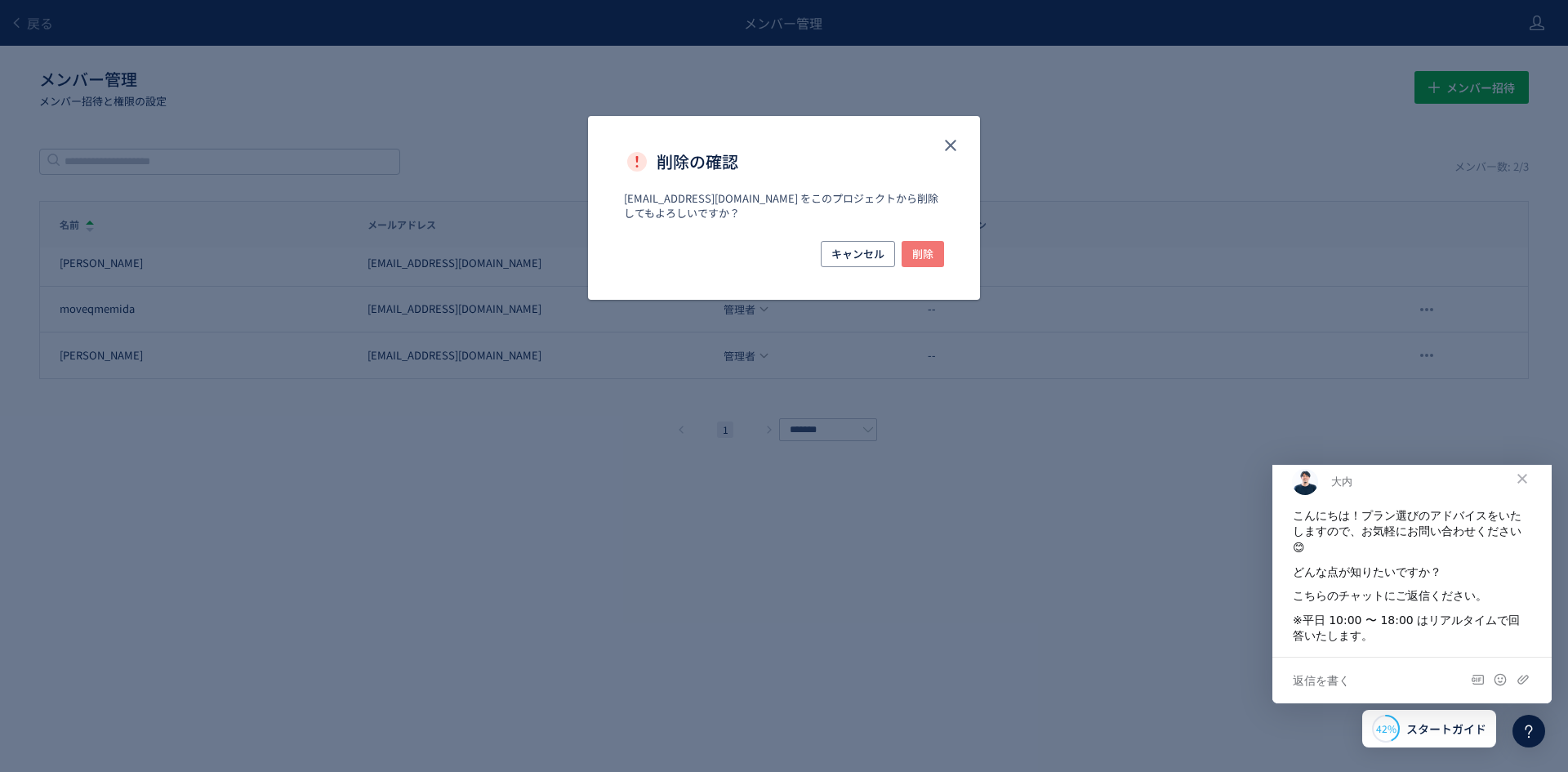
click at [925, 256] on span "削除" at bounding box center [923, 254] width 21 height 26
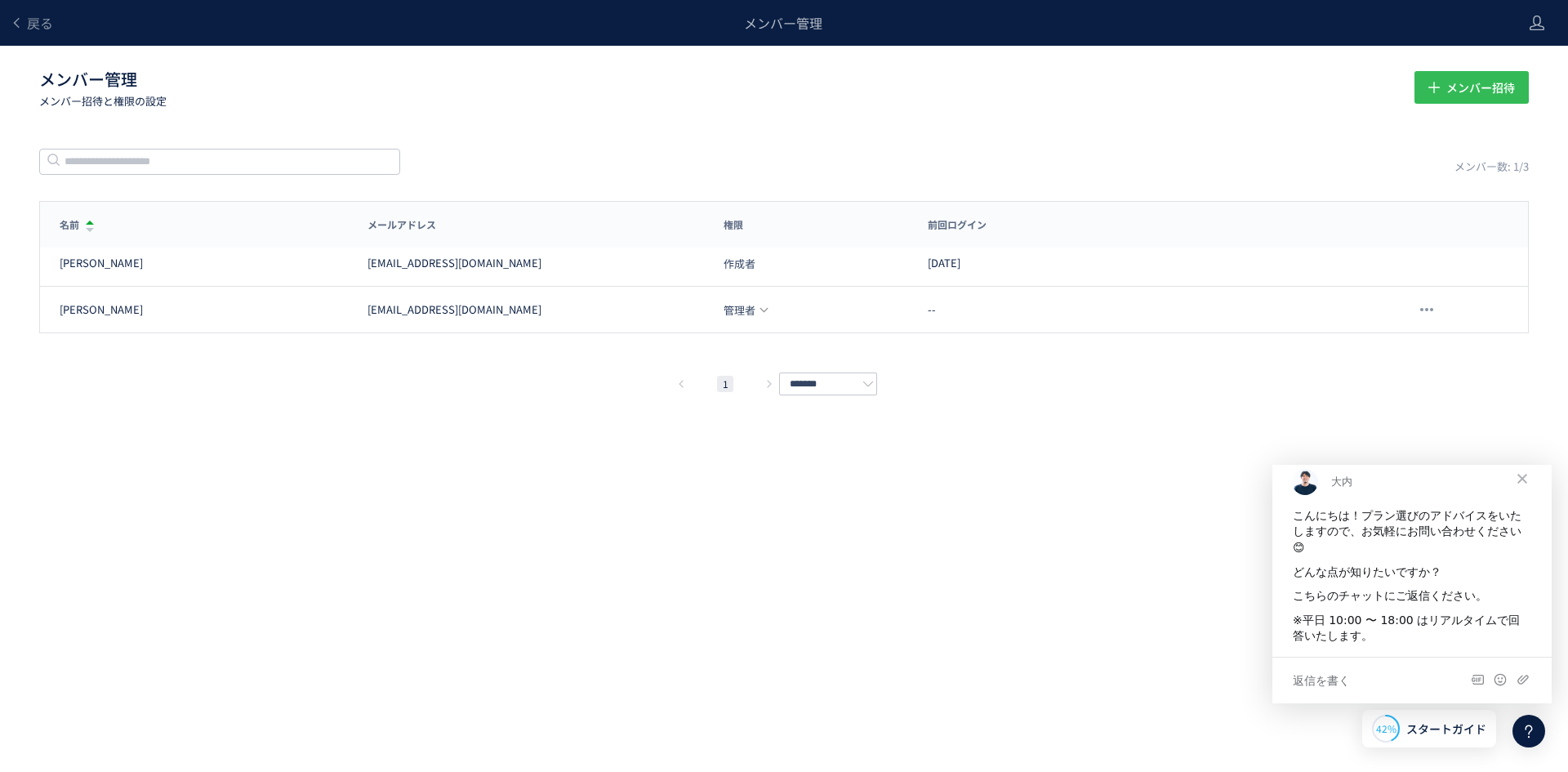
click at [1466, 86] on span "メンバー招待" at bounding box center [1480, 87] width 69 height 33
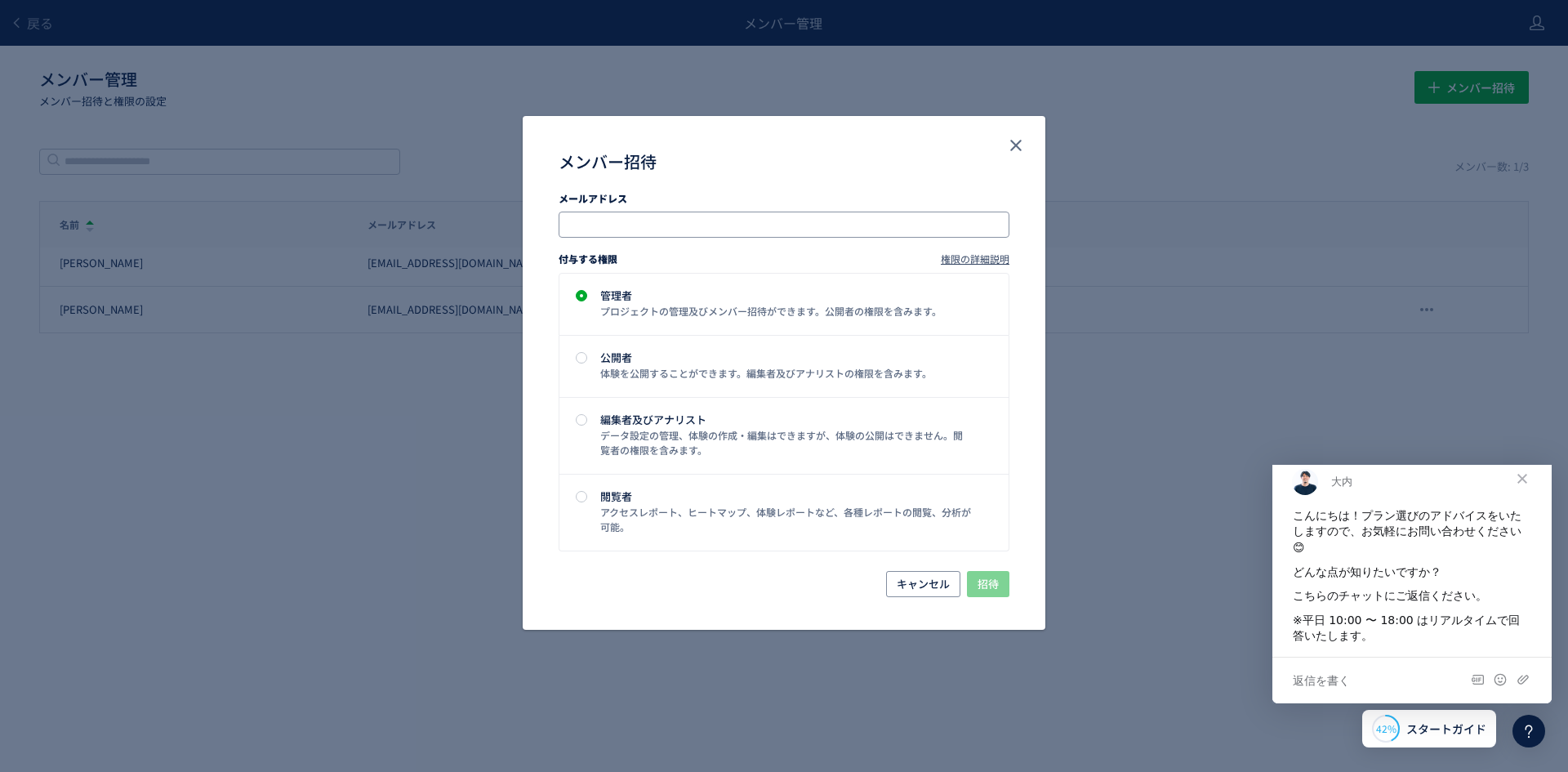
click at [831, 217] on input "メンバー招待" at bounding box center [786, 224] width 438 height 19
paste input "**********"
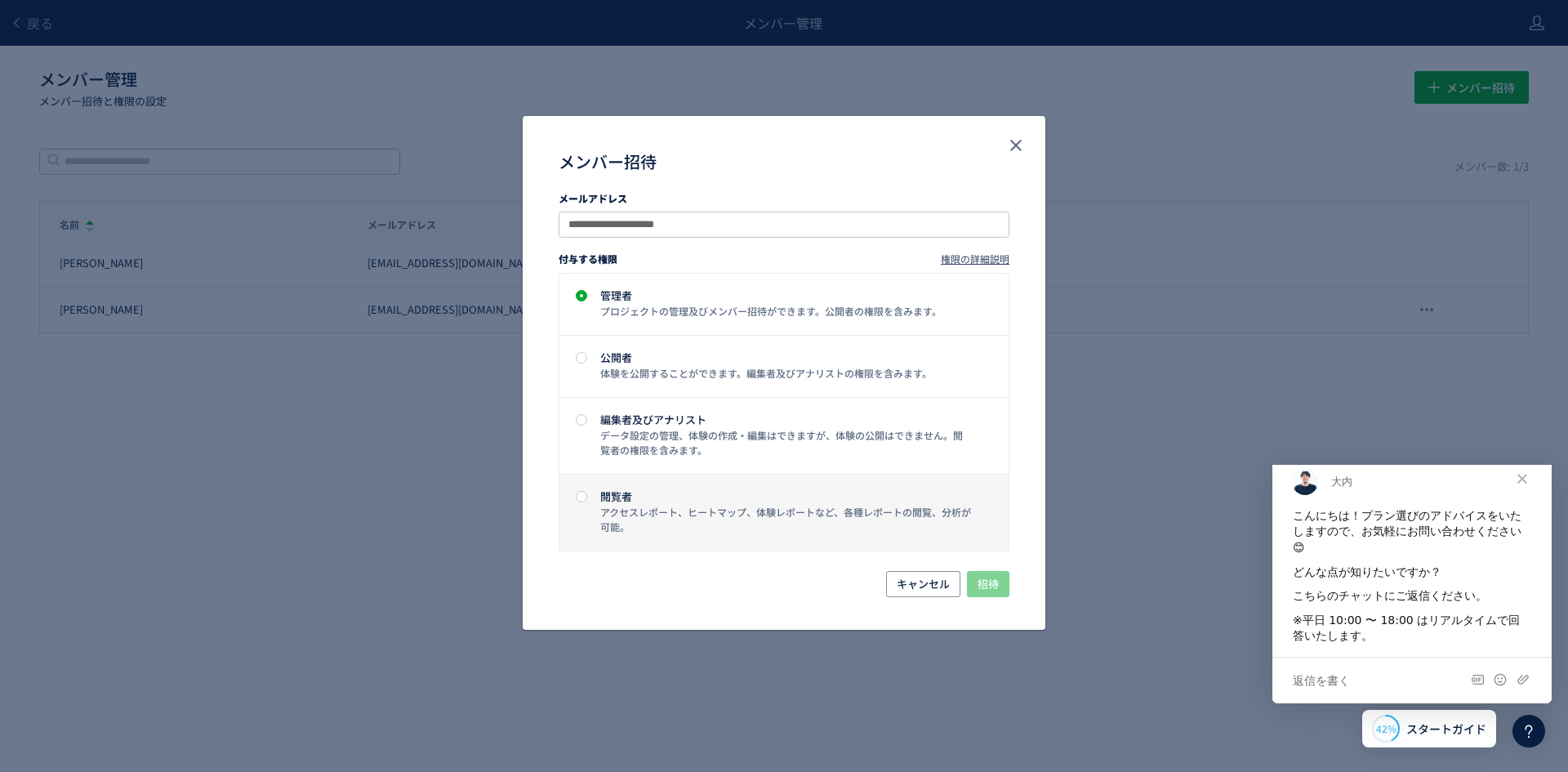
type input "**********"
click at [970, 498] on div "閲覧者" at bounding box center [786, 496] width 372 height 11
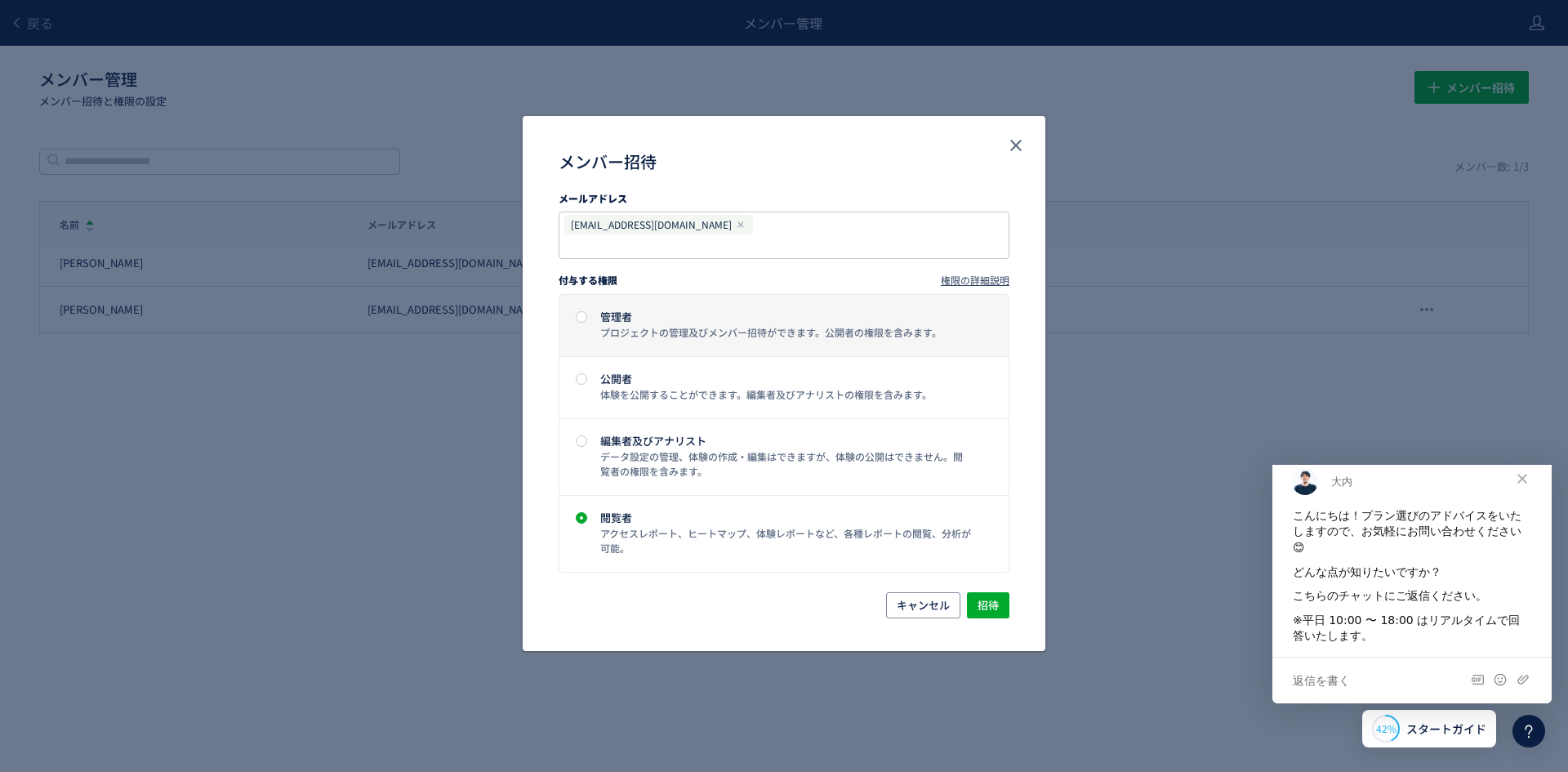
click at [904, 327] on label "管理者 プロジェクトの管理及びメンバー招待ができます。公開者の権限を含みます。" at bounding box center [783, 325] width 449 height 62
click at [984, 593] on span "招待" at bounding box center [988, 606] width 21 height 26
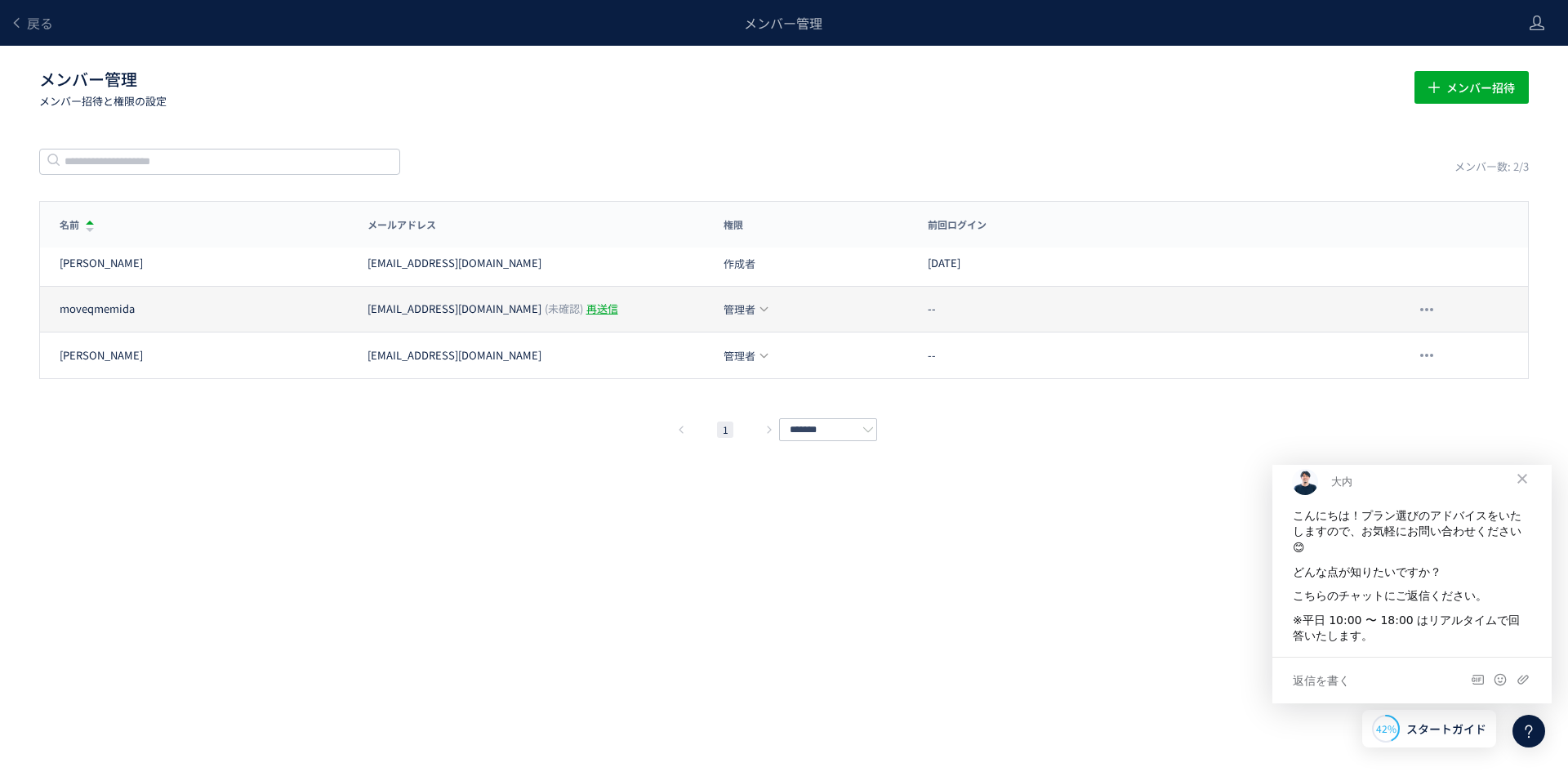
click at [586, 310] on div "再送信" at bounding box center [602, 310] width 32 height 16
click at [37, 25] on span "戻る" at bounding box center [40, 23] width 26 height 19
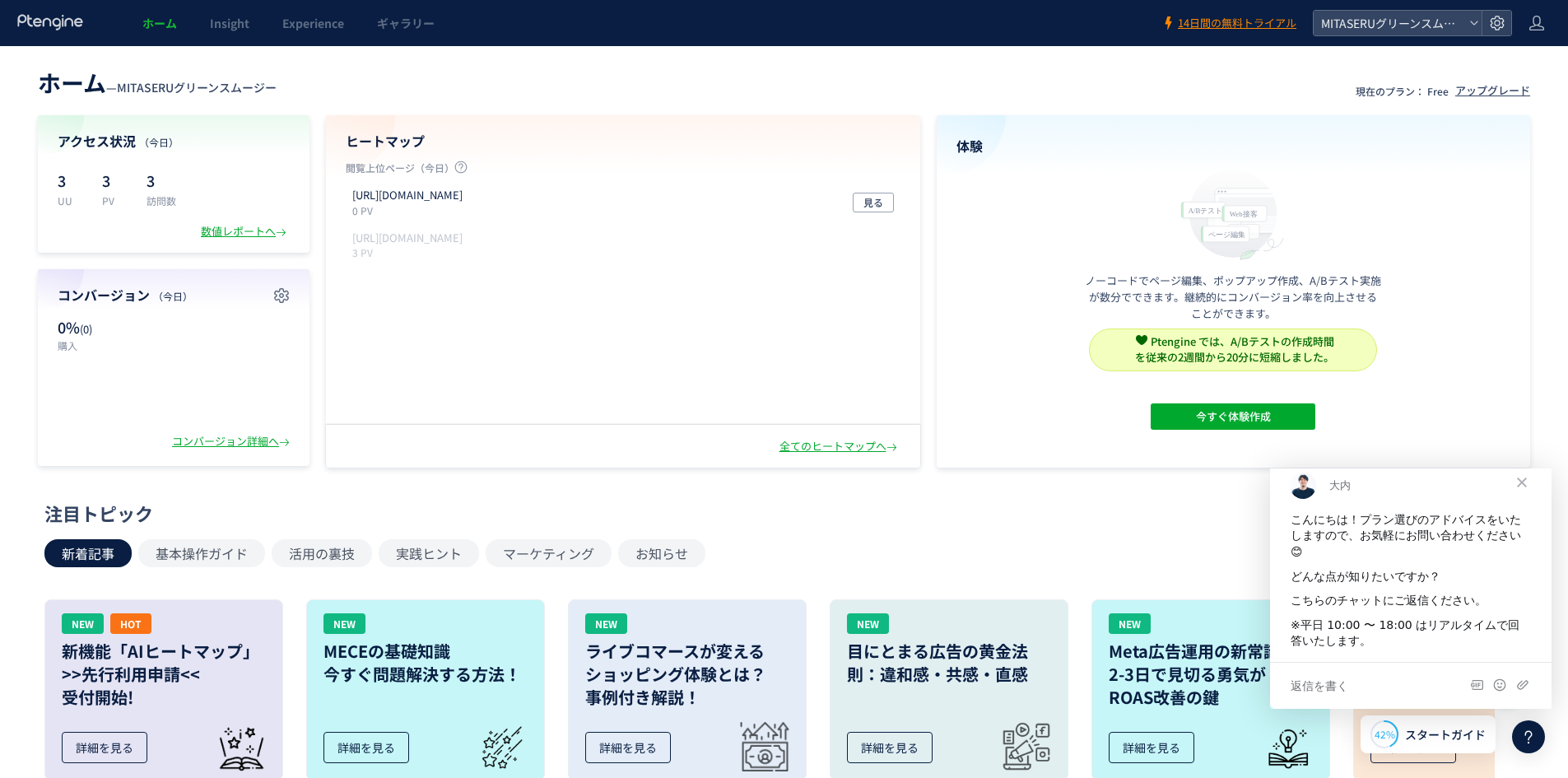
click at [170, 23] on span "ホーム" at bounding box center [159, 23] width 35 height 17
click at [392, 165] on p "閲覧上位ページ（今日）" at bounding box center [623, 170] width 555 height 20
click at [868, 207] on span "見る" at bounding box center [873, 202] width 19 height 19
click at [865, 447] on div "全てのヒートマップへ" at bounding box center [840, 447] width 121 height 16
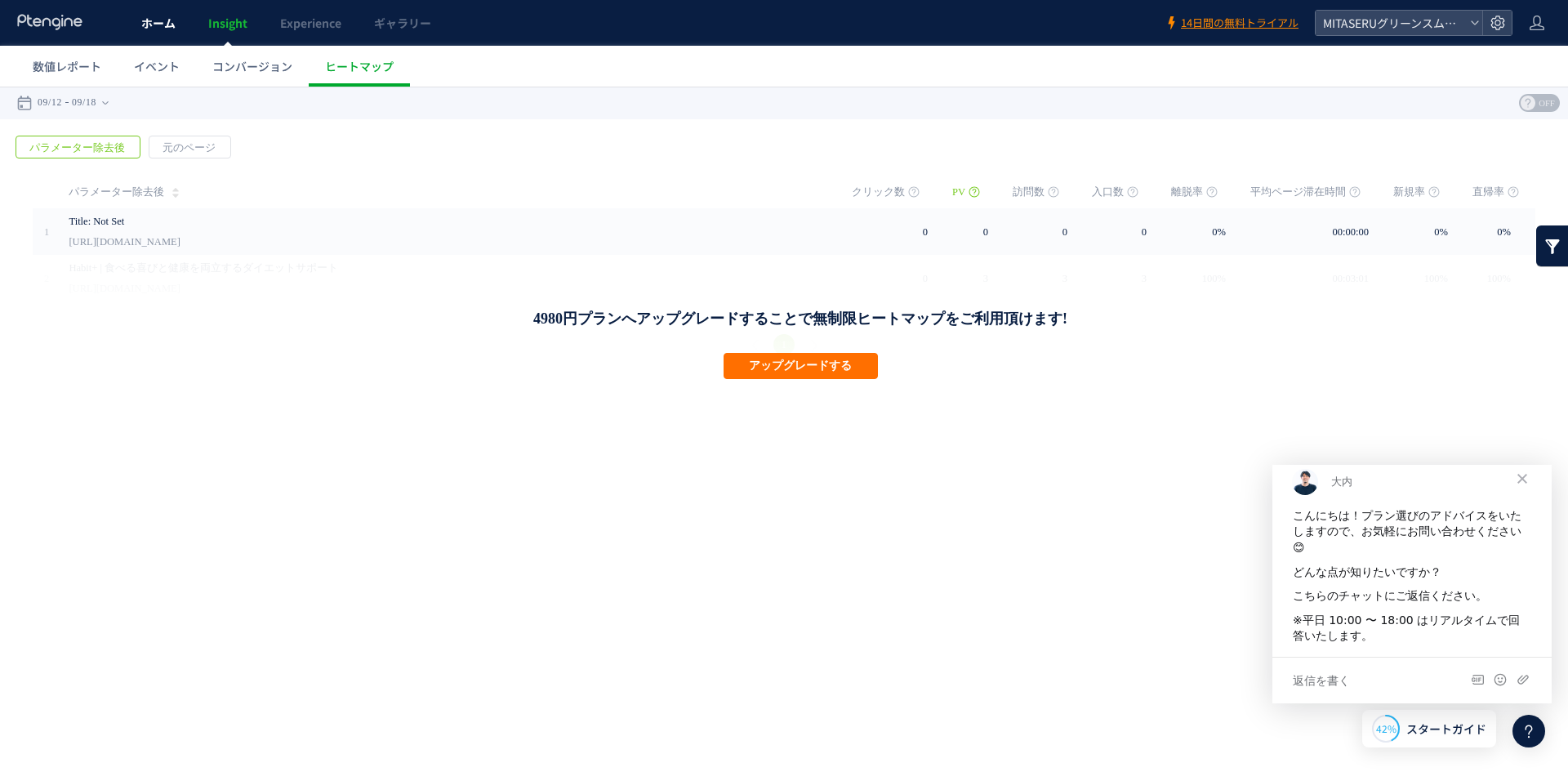
click at [143, 20] on span "ホーム" at bounding box center [158, 23] width 34 height 17
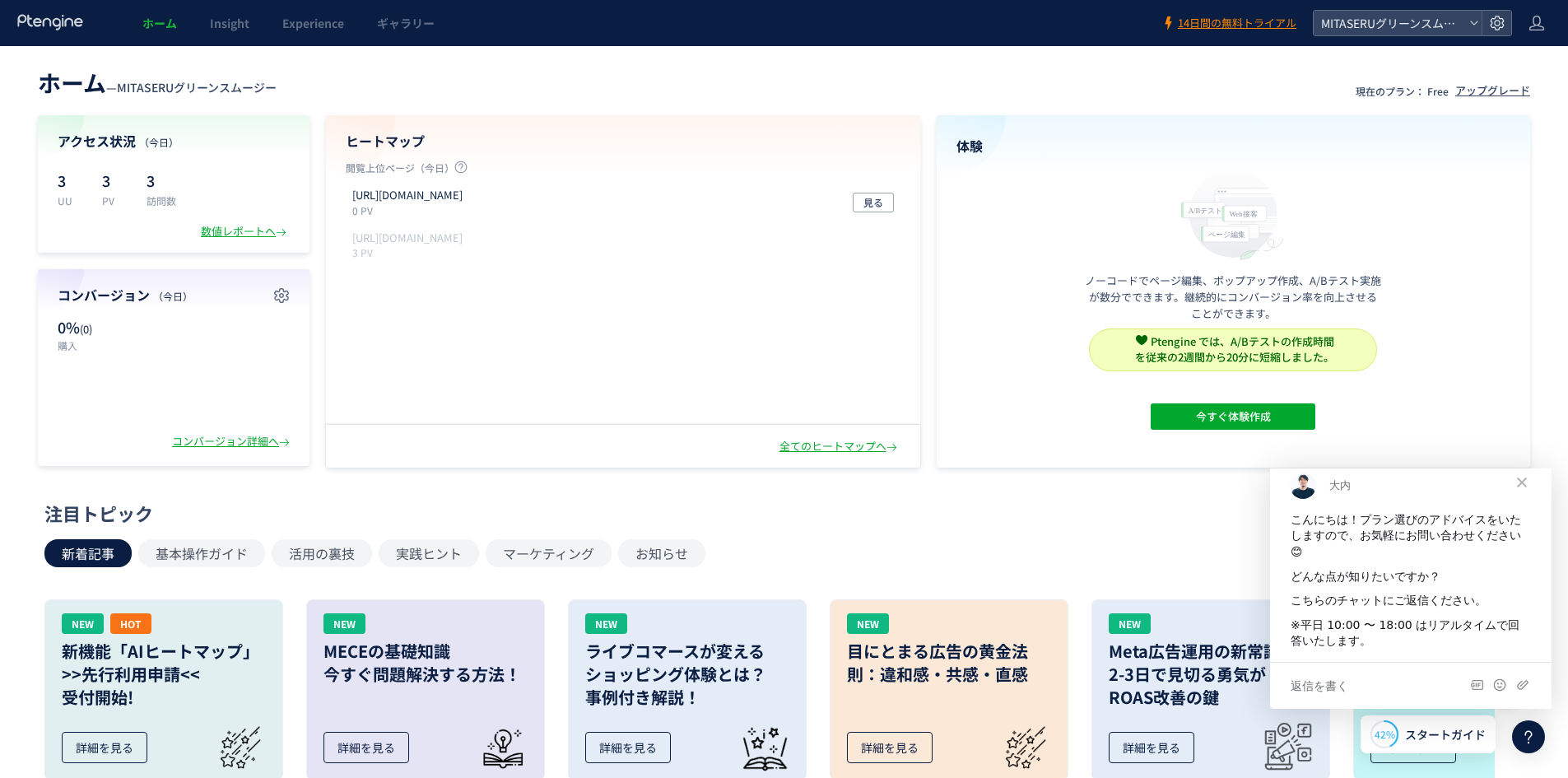
click at [167, 19] on span "ホーム" at bounding box center [159, 23] width 35 height 17
click at [431, 158] on div "ヒートマップ 閲覧上位ページ（[DATE]） [URL][DOMAIN_NAME] 0 PV 見る [URL][DOMAIN_NAME] 3 PV アップグレ…" at bounding box center [623, 269] width 594 height 309
click at [851, 452] on div "全てのヒートマップへ" at bounding box center [840, 447] width 121 height 16
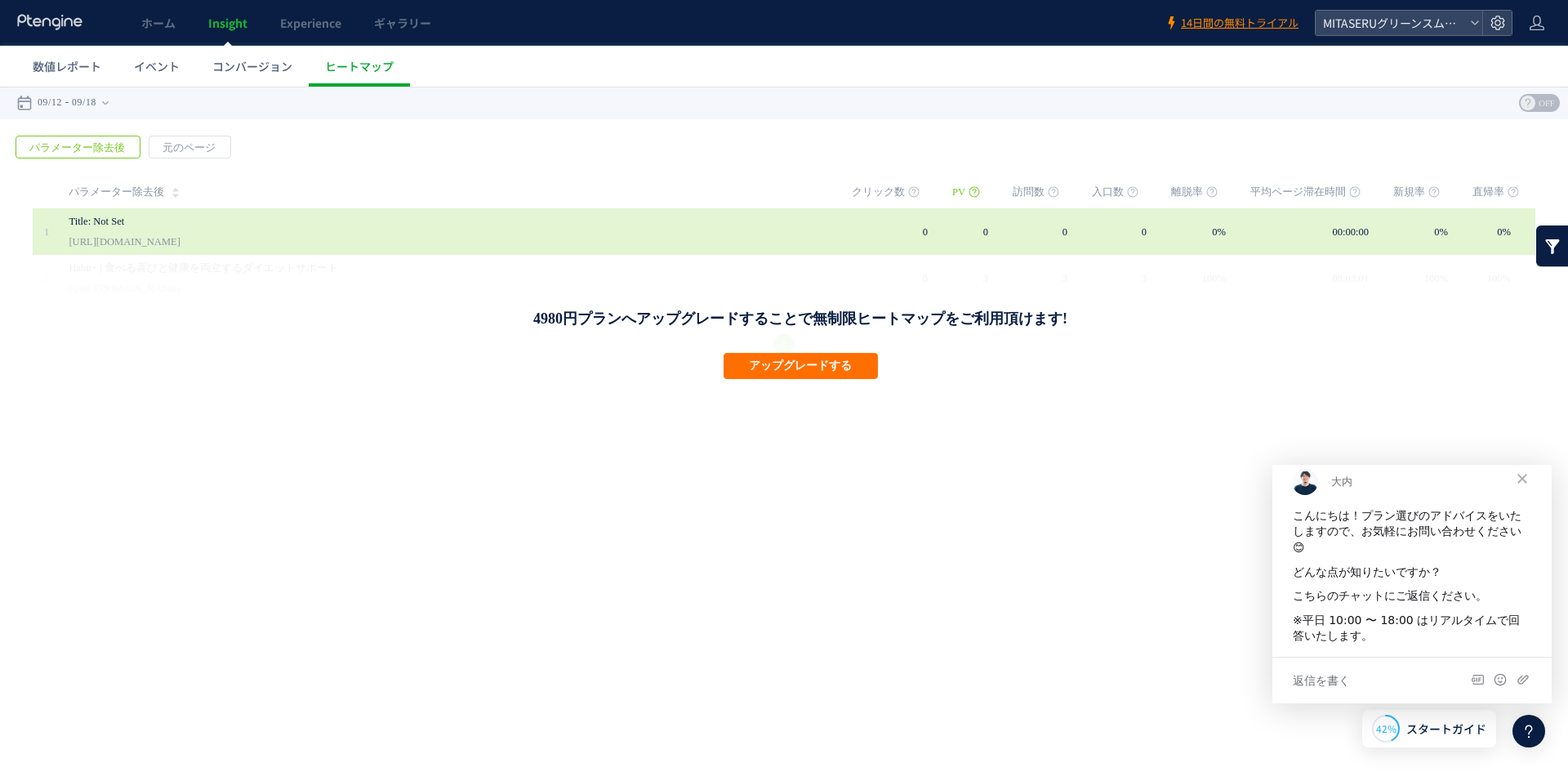
click at [1211, 233] on td "0%" at bounding box center [1210, 231] width 79 height 47
